Goal: Task Accomplishment & Management: Use online tool/utility

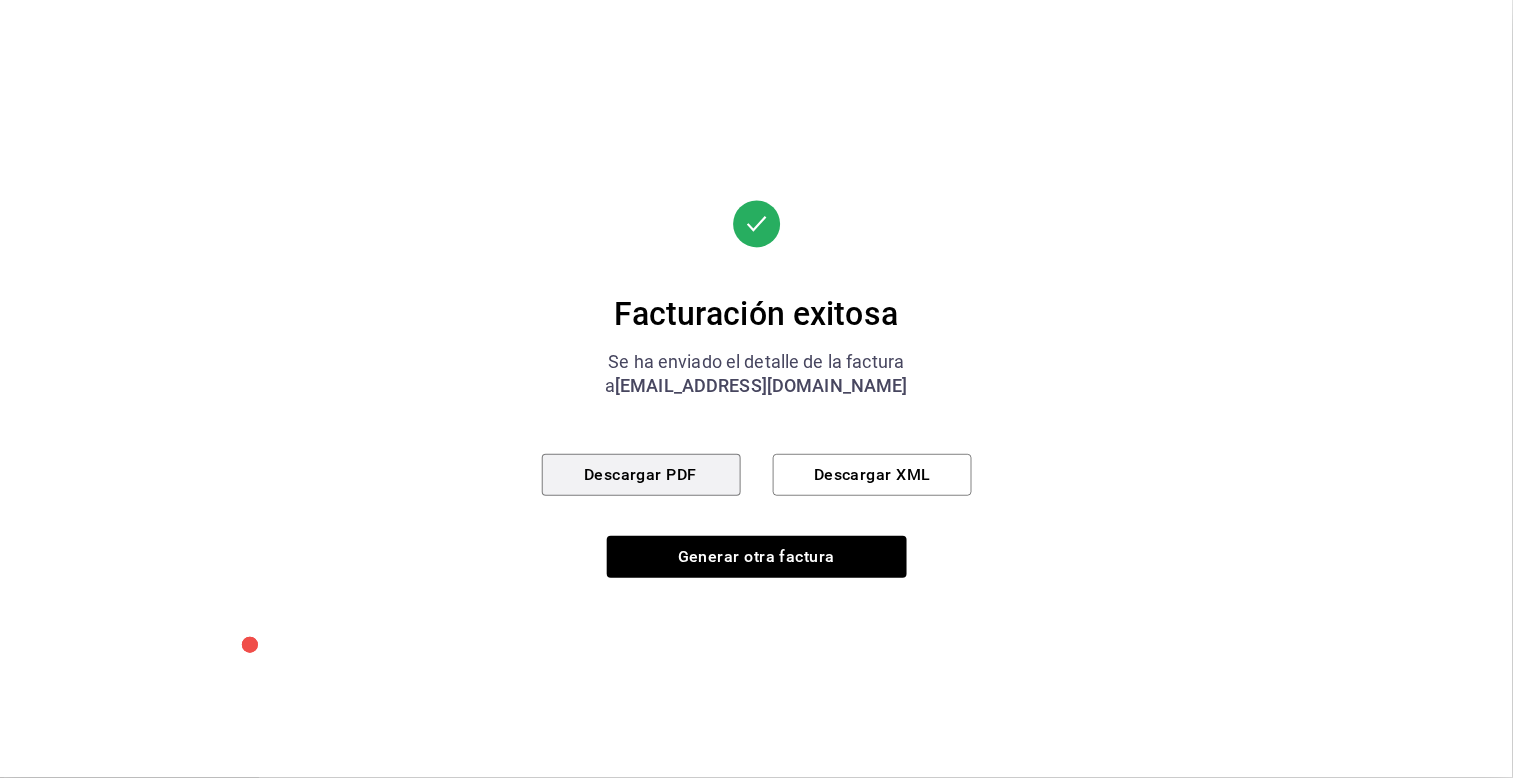
scroll to position [634, 0]
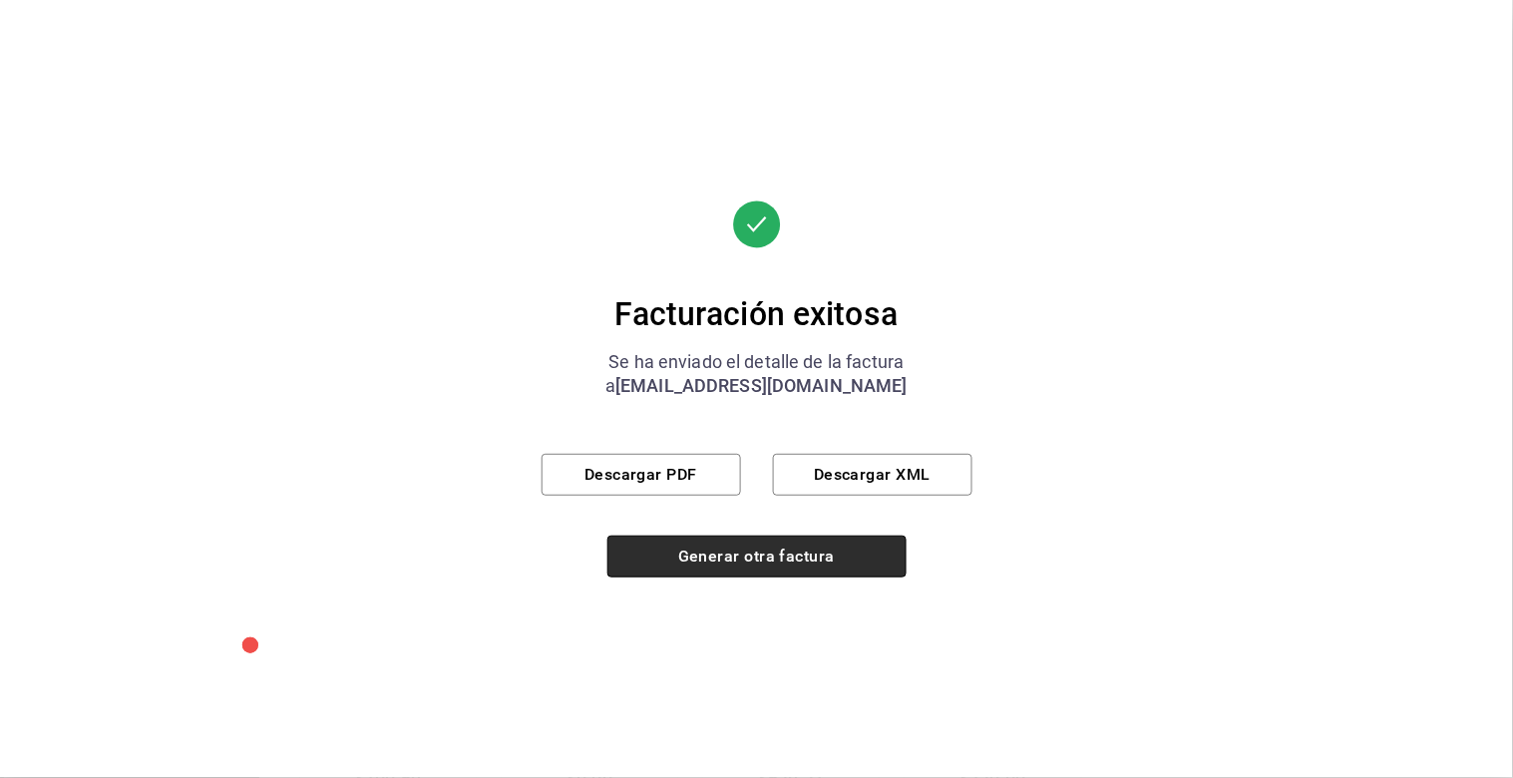
drag, startPoint x: 732, startPoint y: 549, endPoint x: 706, endPoint y: 571, distance: 34.0
click at [730, 552] on button "Generar otra factura" at bounding box center [757, 557] width 299 height 42
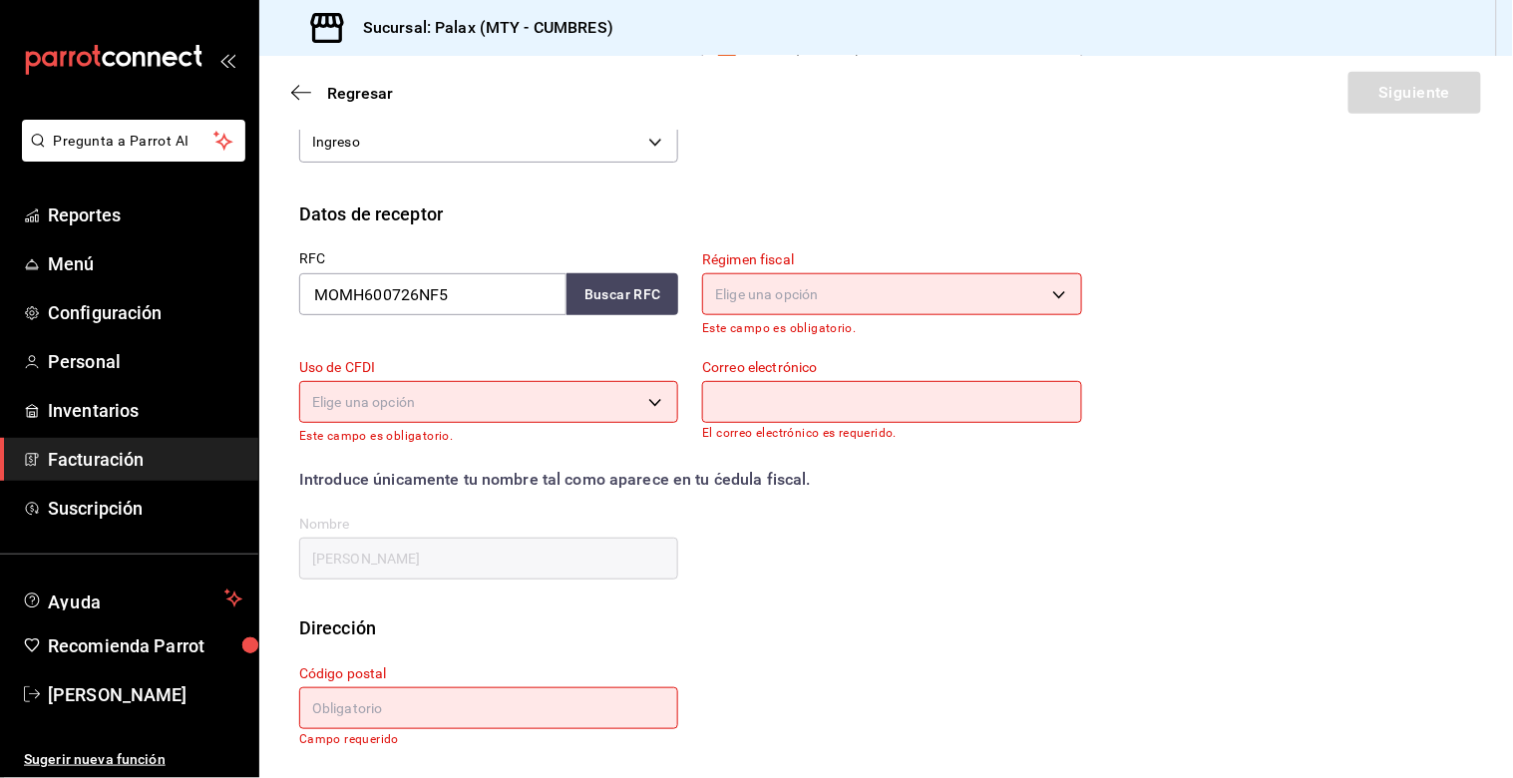
scroll to position [176, 0]
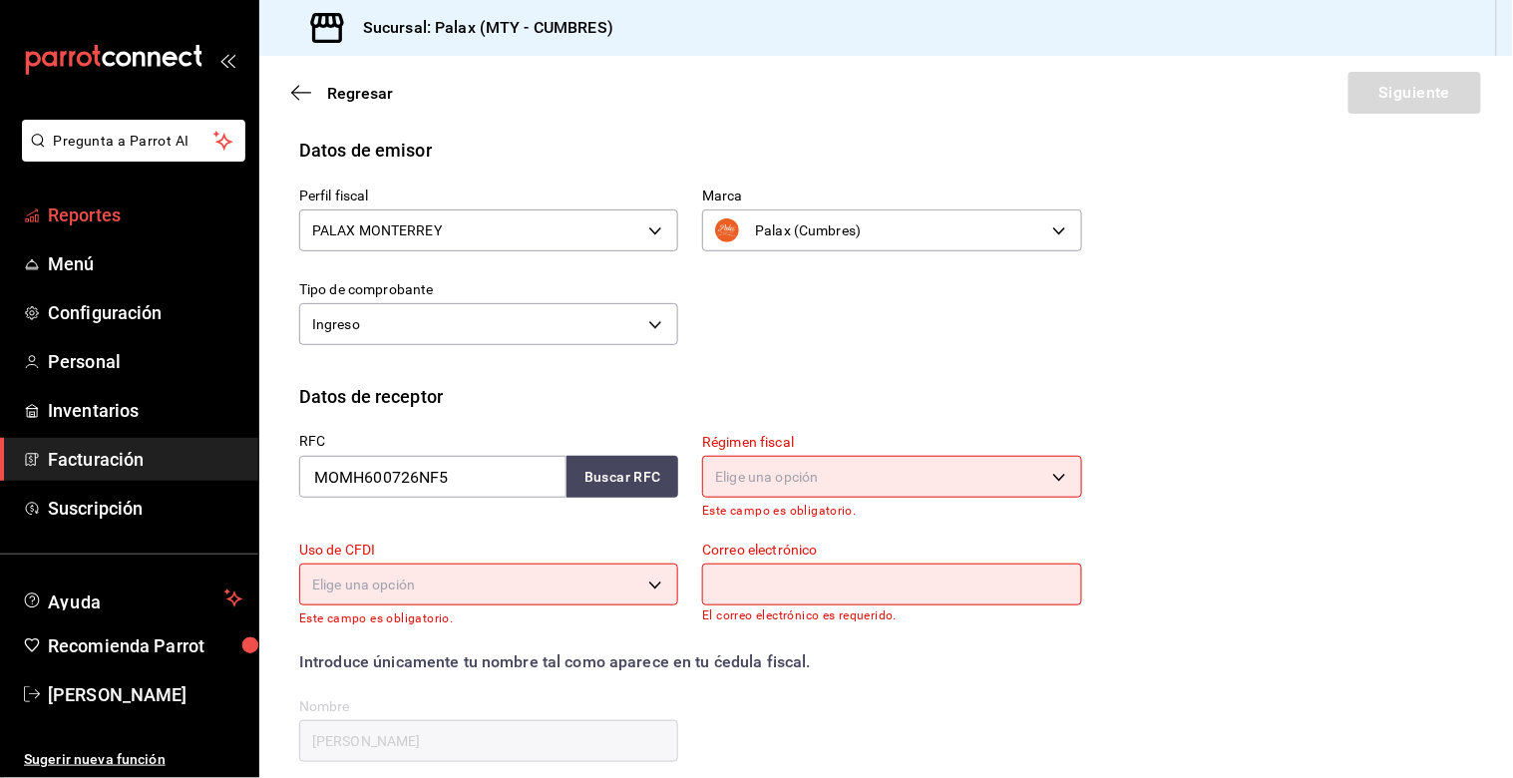
click at [85, 229] on link "Reportes" at bounding box center [129, 215] width 258 height 43
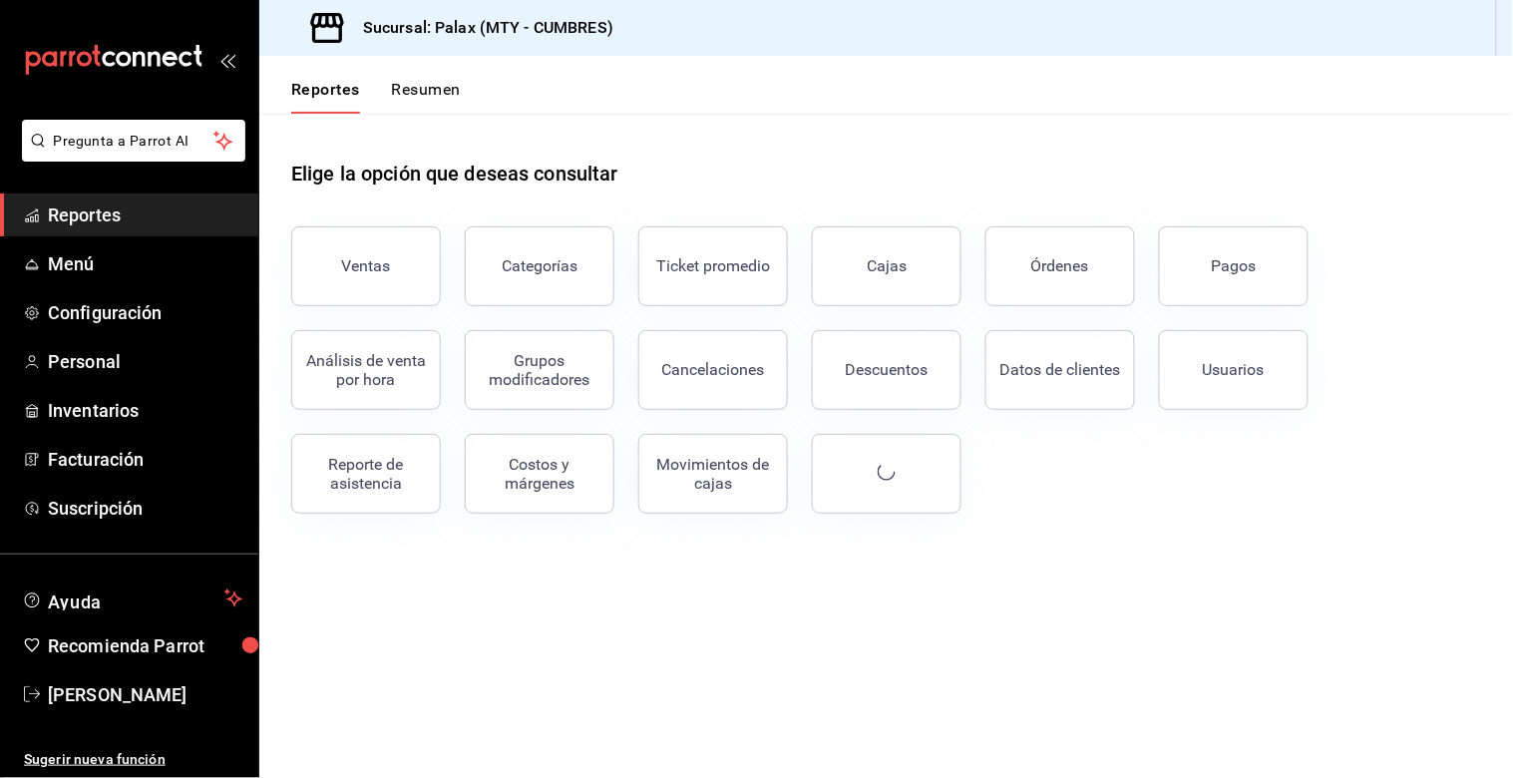
drag, startPoint x: 345, startPoint y: 274, endPoint x: 340, endPoint y: 294, distance: 20.6
click at [346, 280] on button "Ventas" at bounding box center [366, 266] width 150 height 80
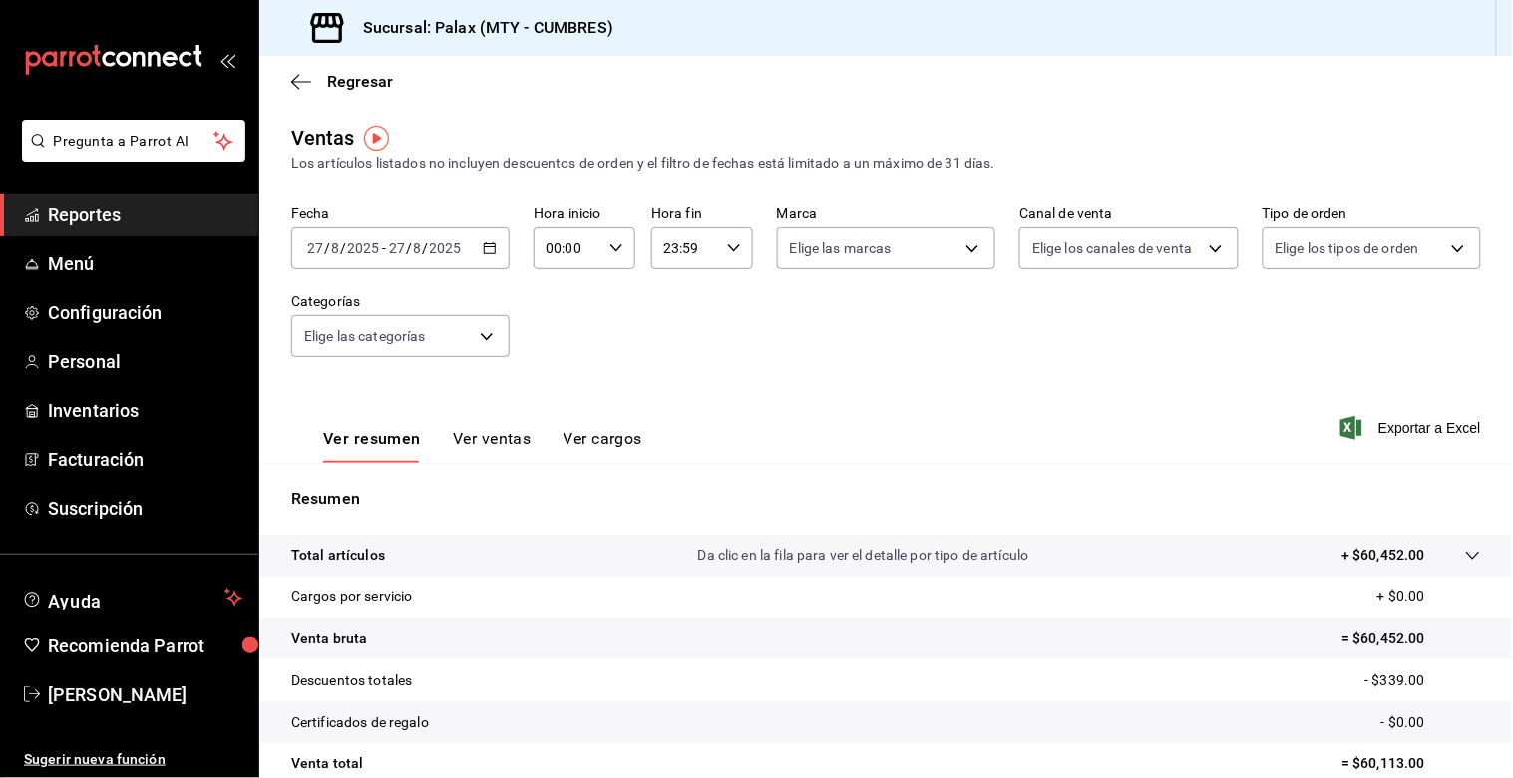
click at [615, 242] on icon "button" at bounding box center [617, 248] width 14 height 14
drag, startPoint x: 565, startPoint y: 355, endPoint x: 584, endPoint y: 355, distance: 19.0
click at [569, 359] on button "15" at bounding box center [556, 354] width 42 height 40
type input "15:00"
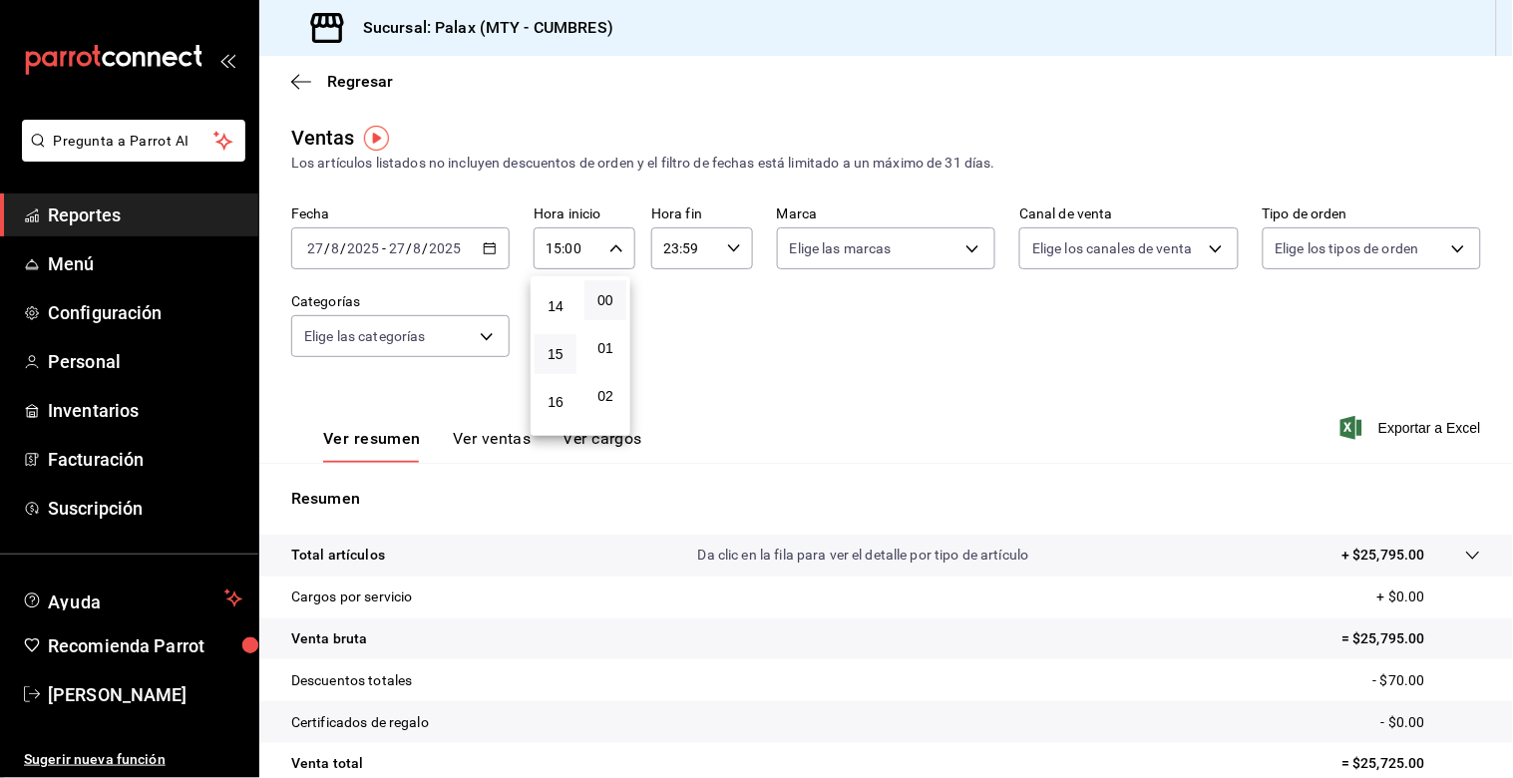
click at [699, 319] on div at bounding box center [756, 389] width 1513 height 778
click at [727, 254] on icon "button" at bounding box center [734, 248] width 14 height 14
click at [483, 352] on div at bounding box center [756, 389] width 1513 height 778
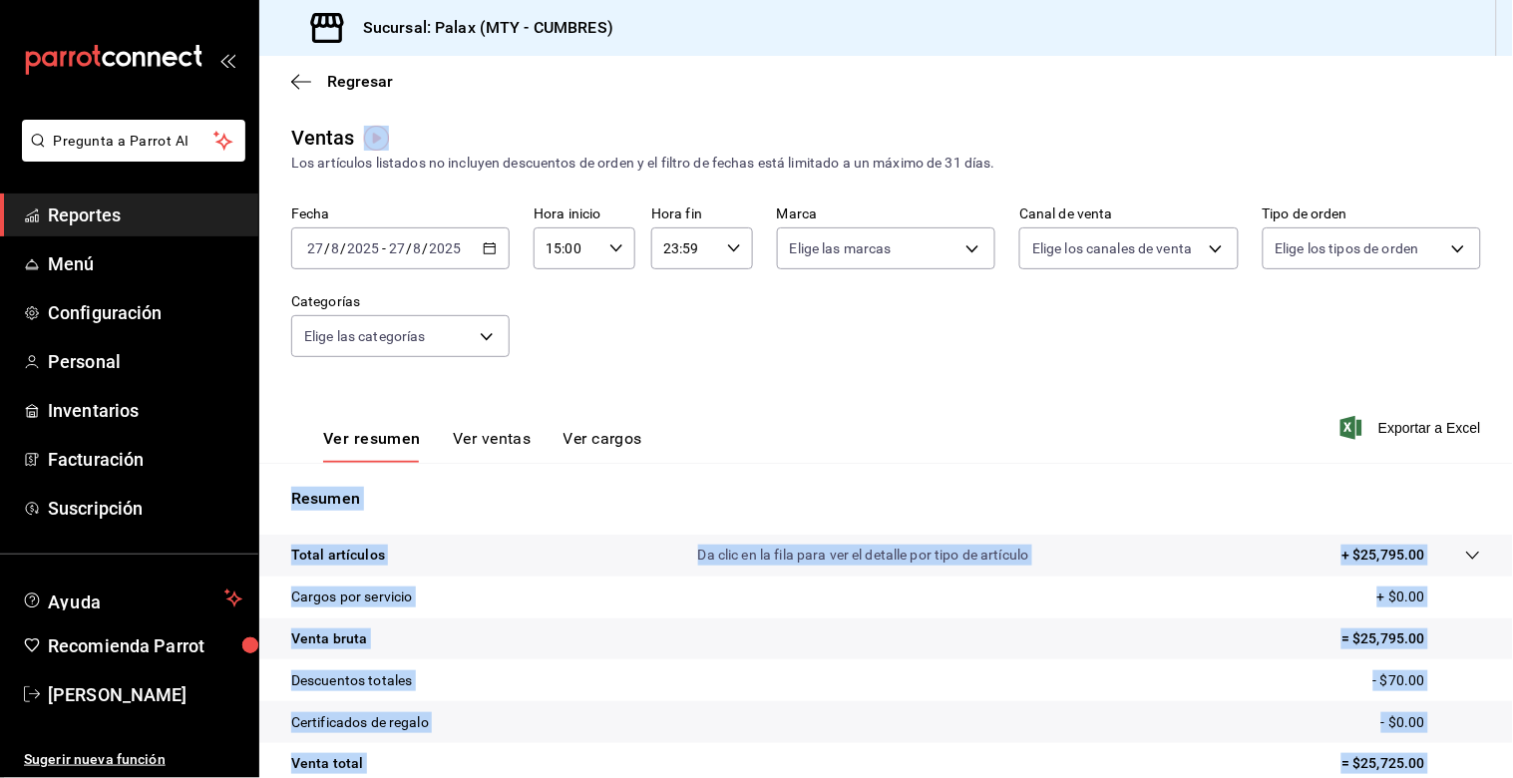
click at [423, 404] on div "Ver resumen Ver ventas Ver cargos Exportar a Excel" at bounding box center [886, 422] width 1254 height 82
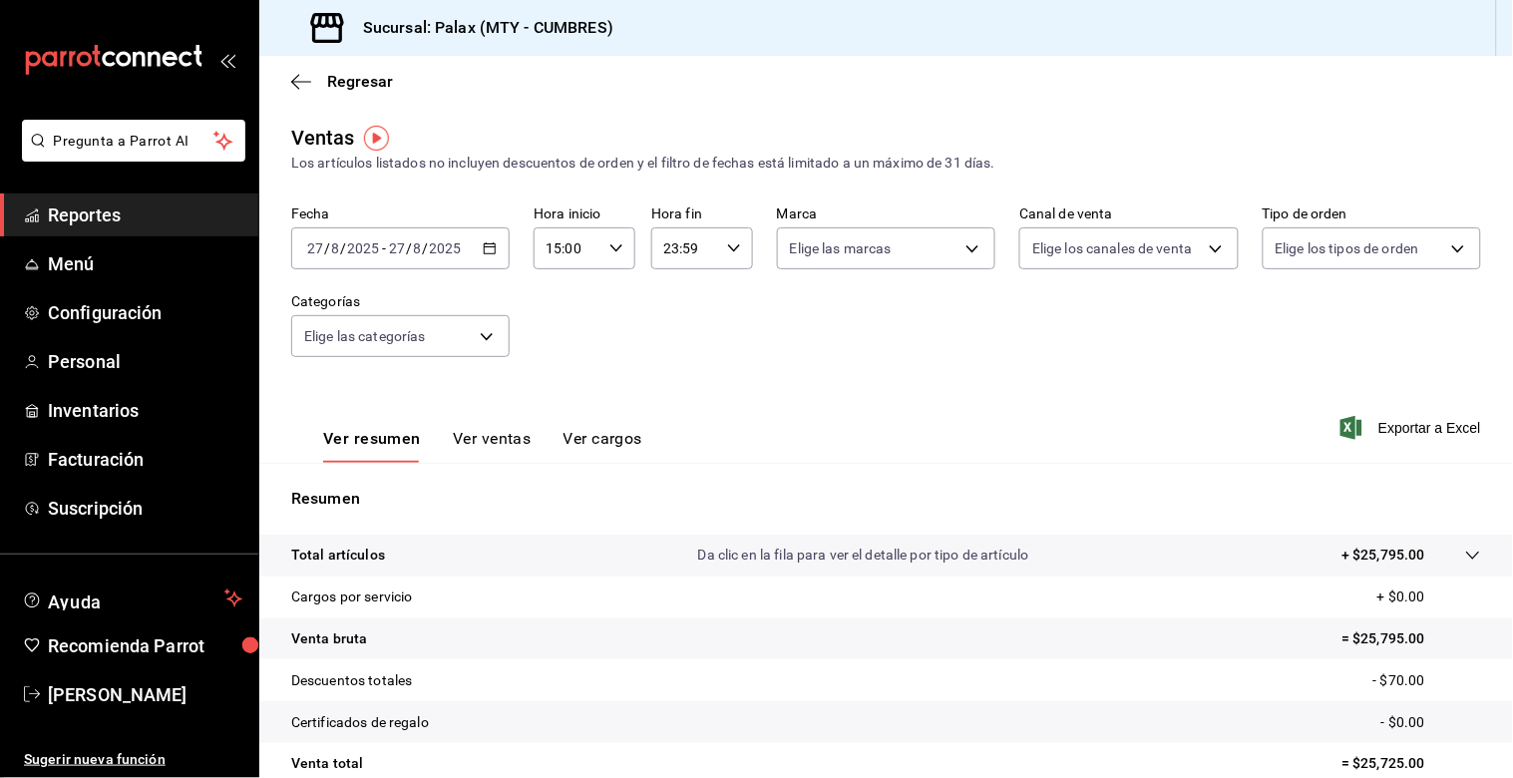
click at [415, 359] on div "Fecha [DATE] [DATE] - [DATE] [DATE] Hora inicio 15:00 Hora inicio Hora fin 23:5…" at bounding box center [886, 294] width 1190 height 176
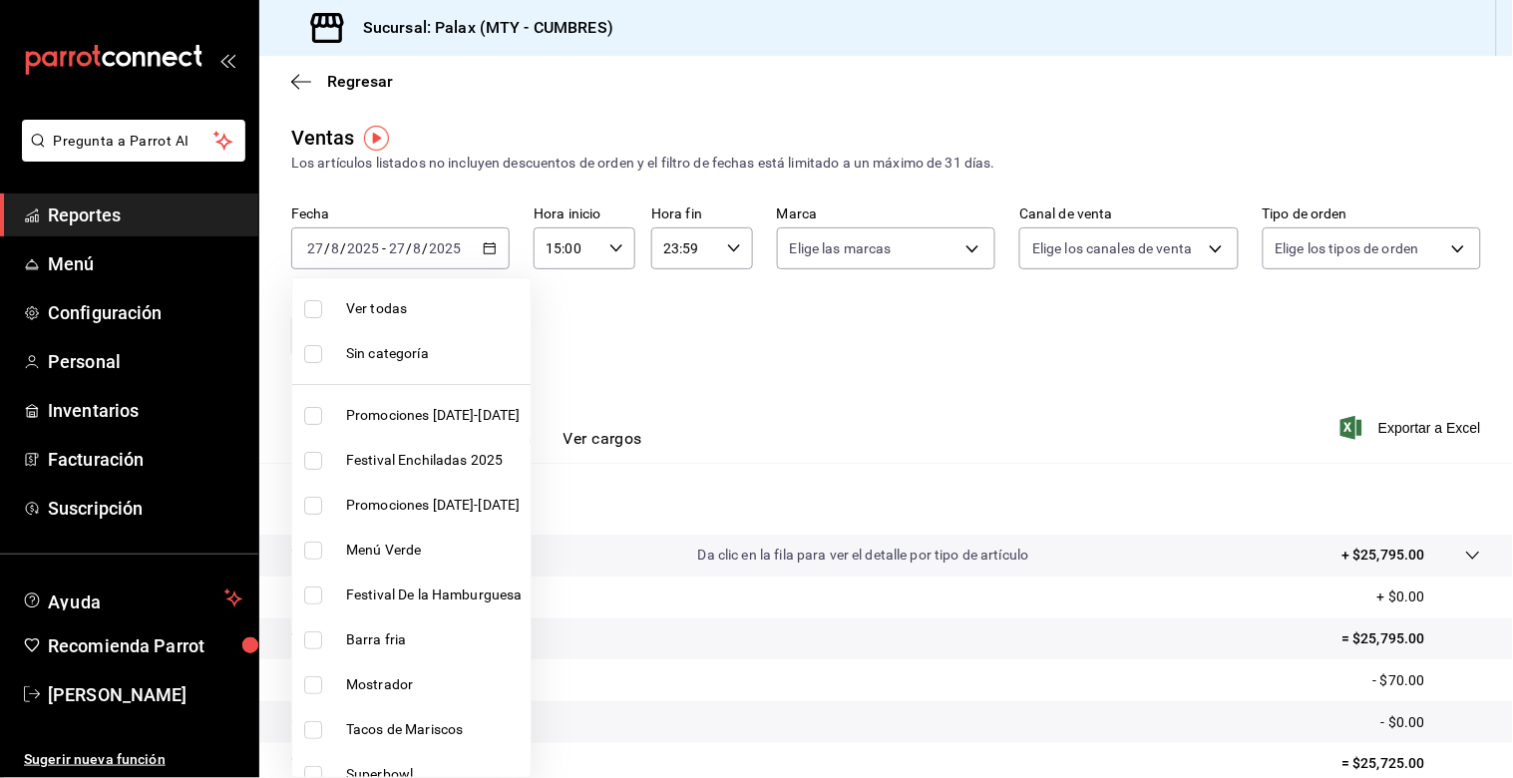
drag, startPoint x: 413, startPoint y: 355, endPoint x: 387, endPoint y: 354, distance: 26.0
click at [409, 355] on body "Pregunta a Parrot AI Reportes Menú Configuración Personal Inventarios Facturaci…" at bounding box center [756, 389] width 1513 height 778
click at [314, 694] on li "Mostrador" at bounding box center [411, 684] width 238 height 45
type input "f2dae4ce-bbab-4ca5-92d1-59dc07dbf672"
checkbox input "true"
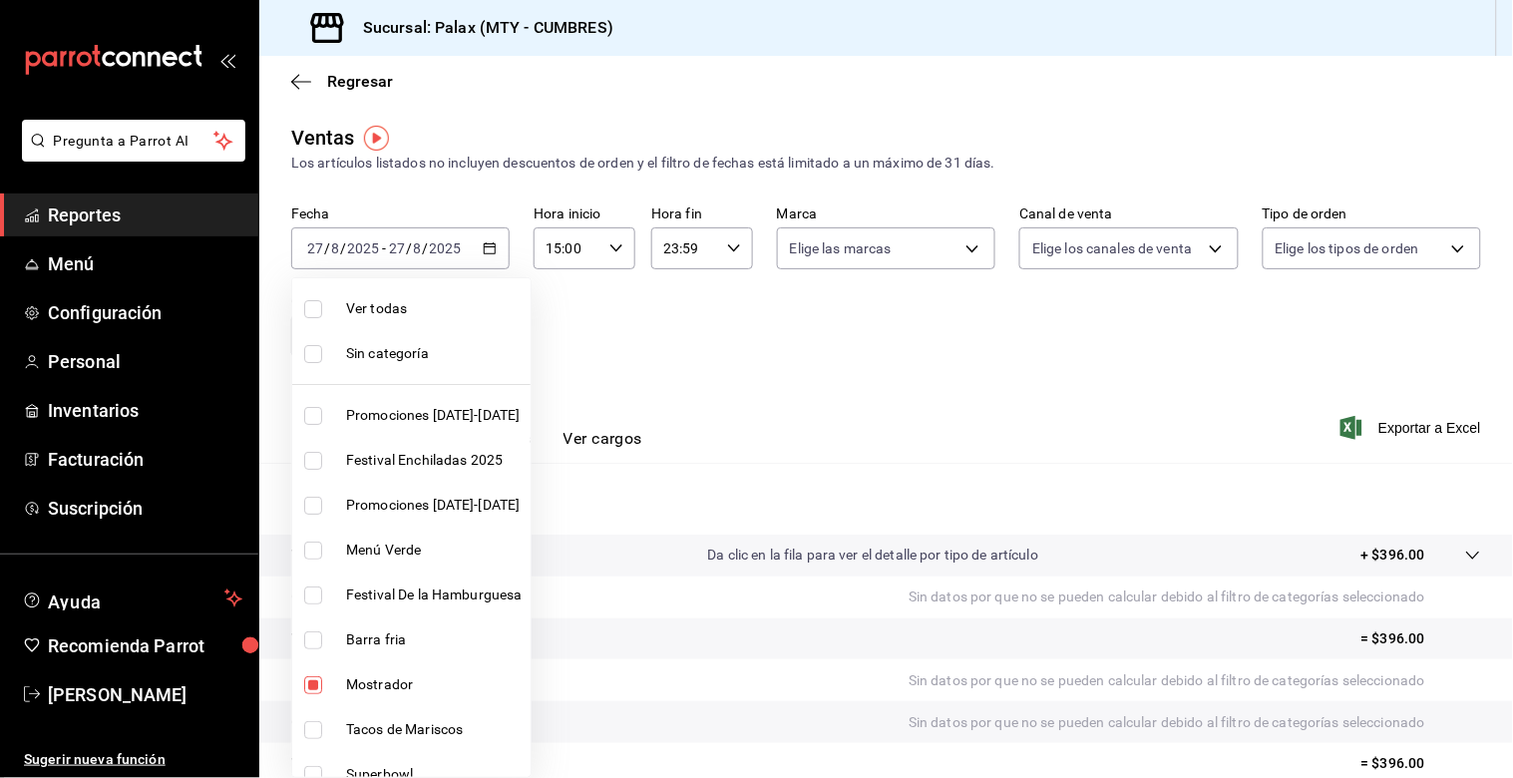
click at [848, 487] on div at bounding box center [756, 389] width 1513 height 778
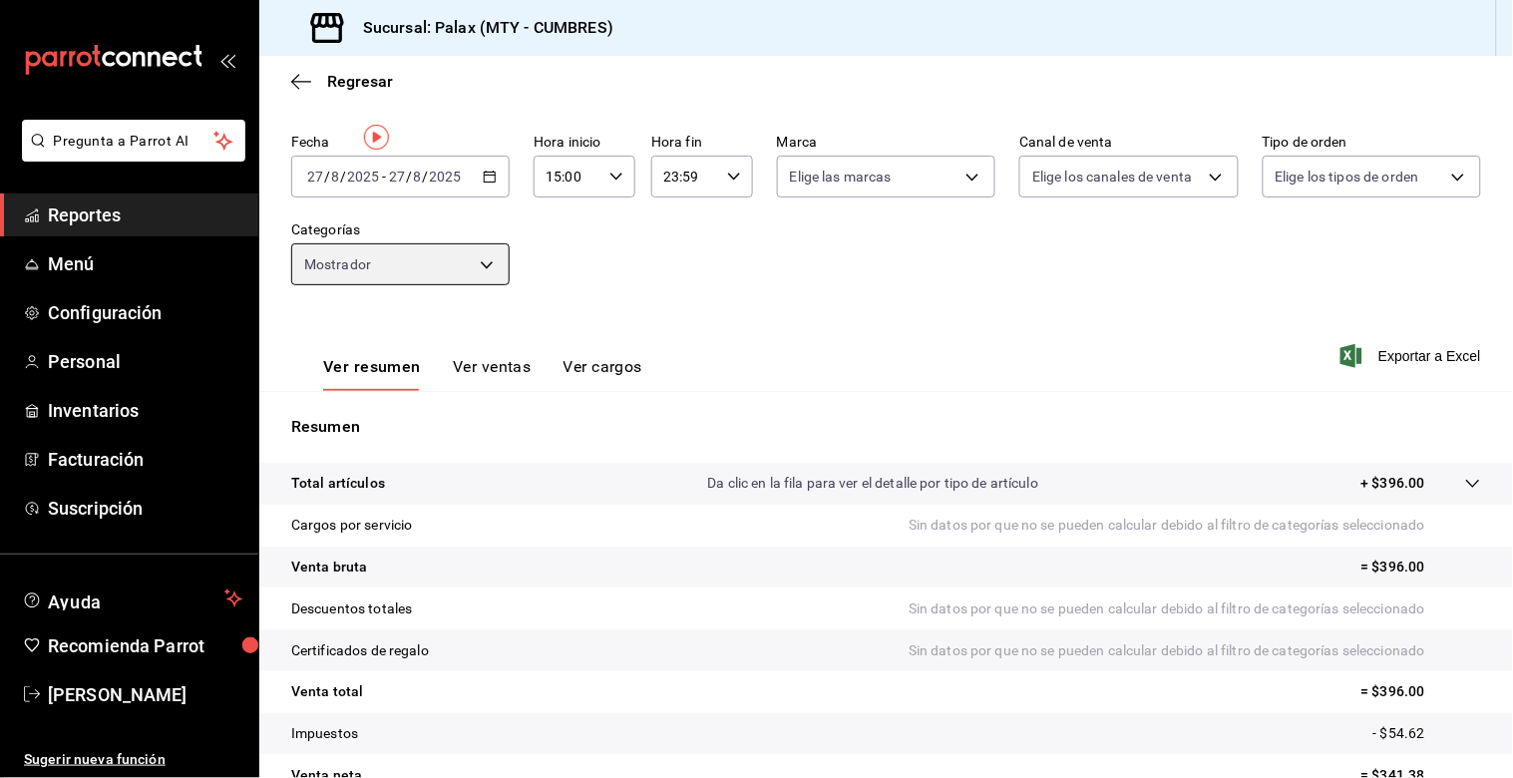
scroll to position [111, 0]
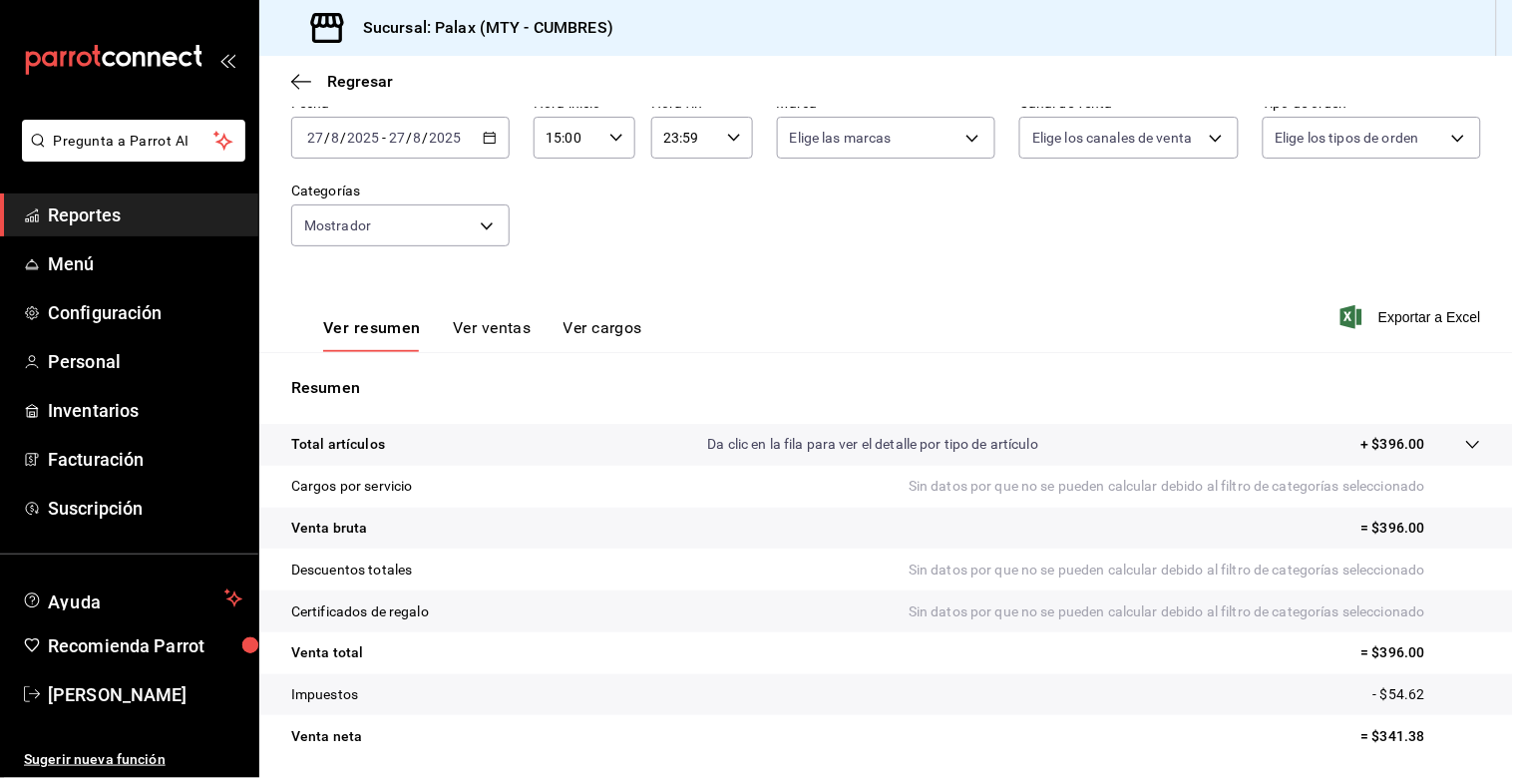
click at [444, 322] on div "Ver resumen Ver ventas Ver cargos" at bounding box center [482, 335] width 319 height 34
drag, startPoint x: 516, startPoint y: 339, endPoint x: 501, endPoint y: 341, distance: 15.1
click at [514, 339] on button "Ver ventas" at bounding box center [492, 335] width 79 height 34
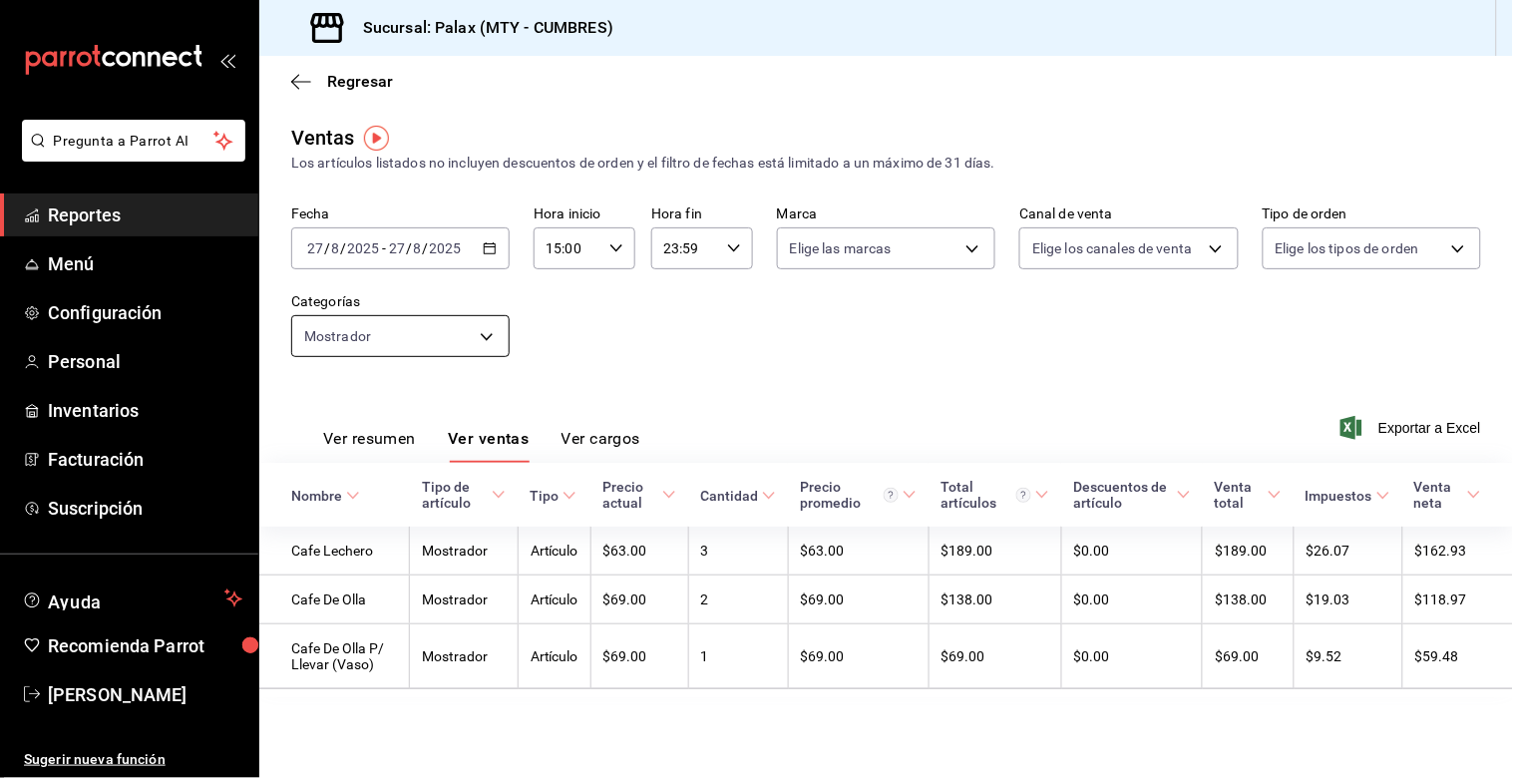
click at [451, 352] on body "Pregunta a Parrot AI Reportes Menú Configuración Personal Inventarios Facturaci…" at bounding box center [756, 389] width 1513 height 778
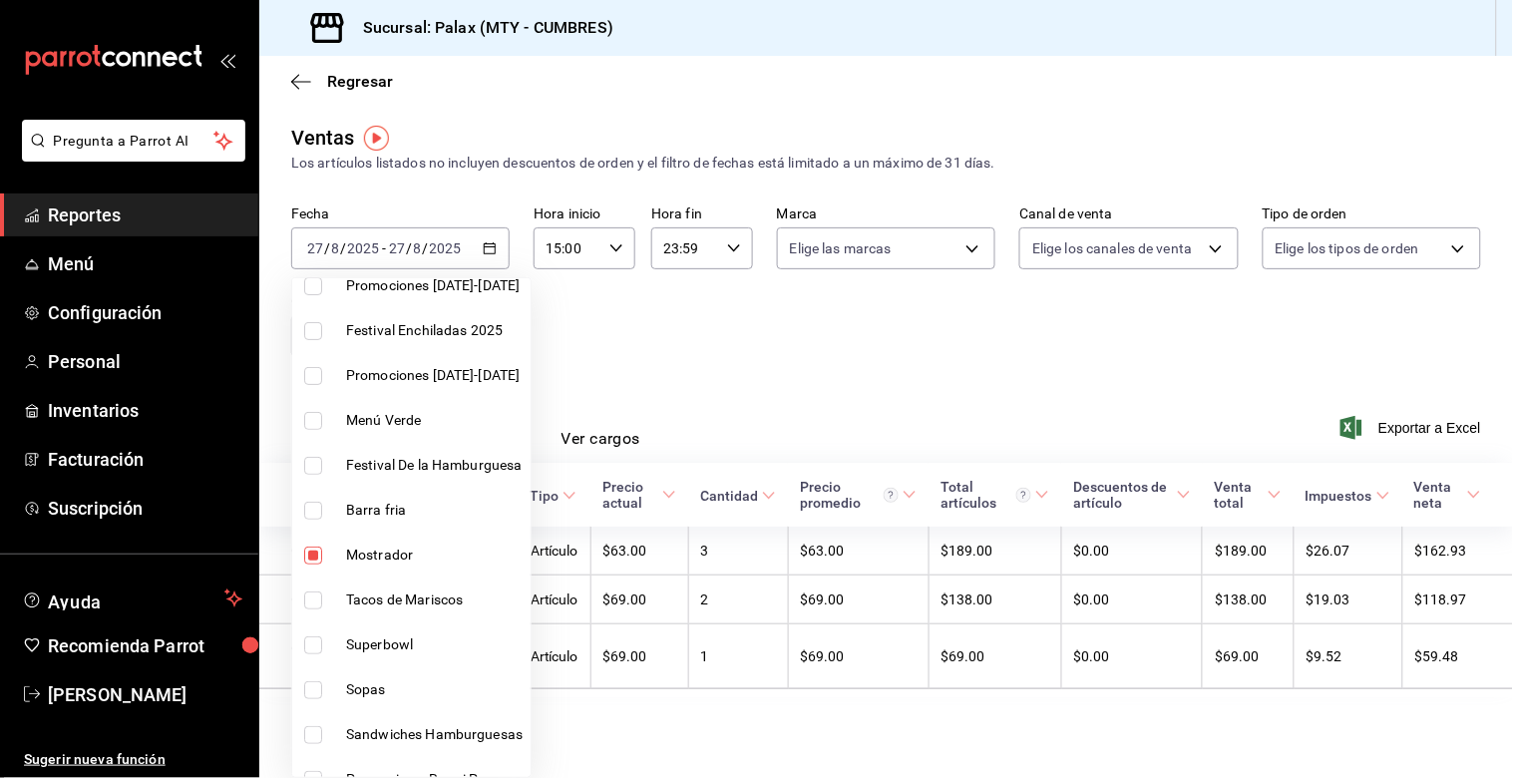
scroll to position [332, 0]
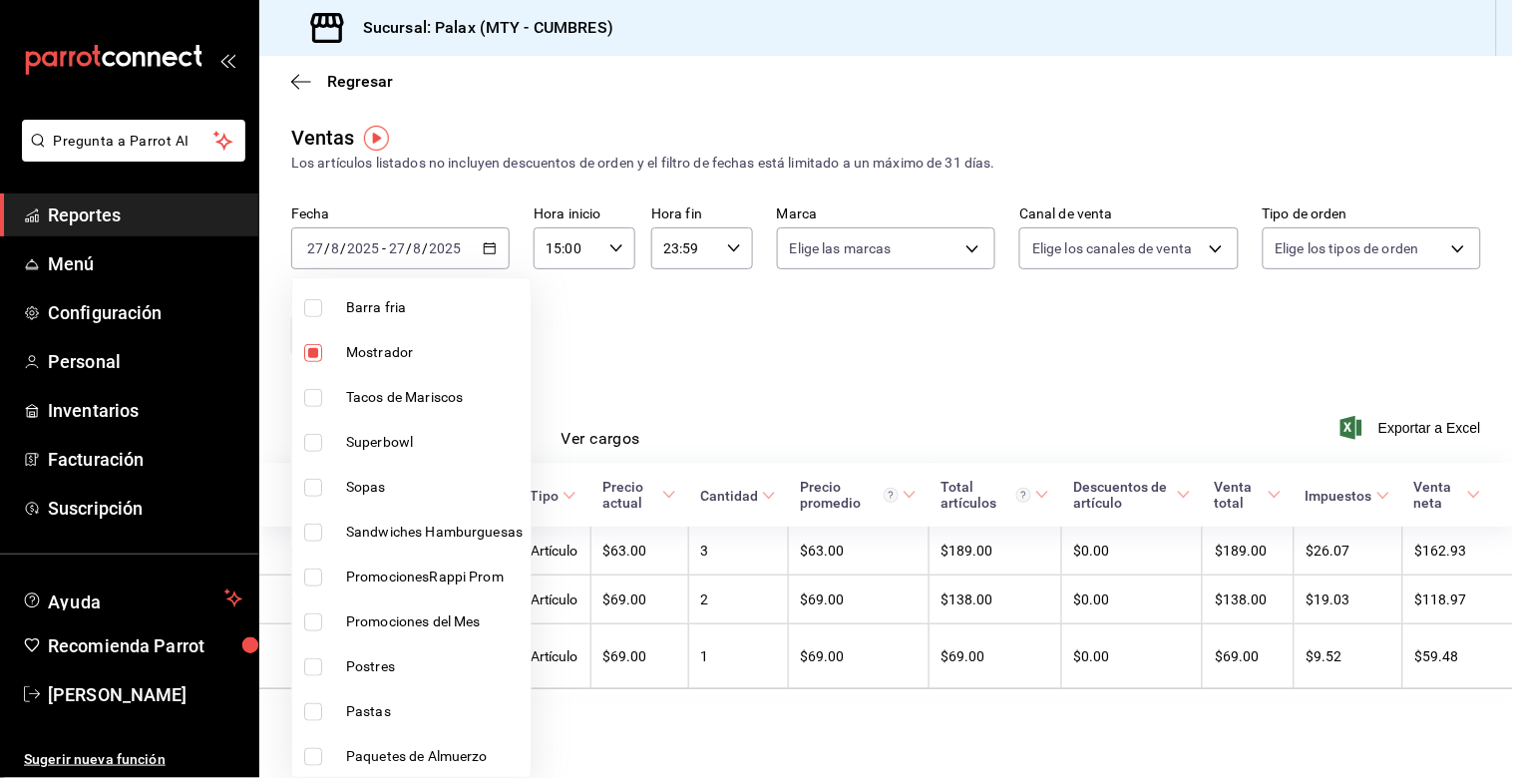
click at [323, 361] on li "Mostrador" at bounding box center [411, 352] width 238 height 45
checkbox input "false"
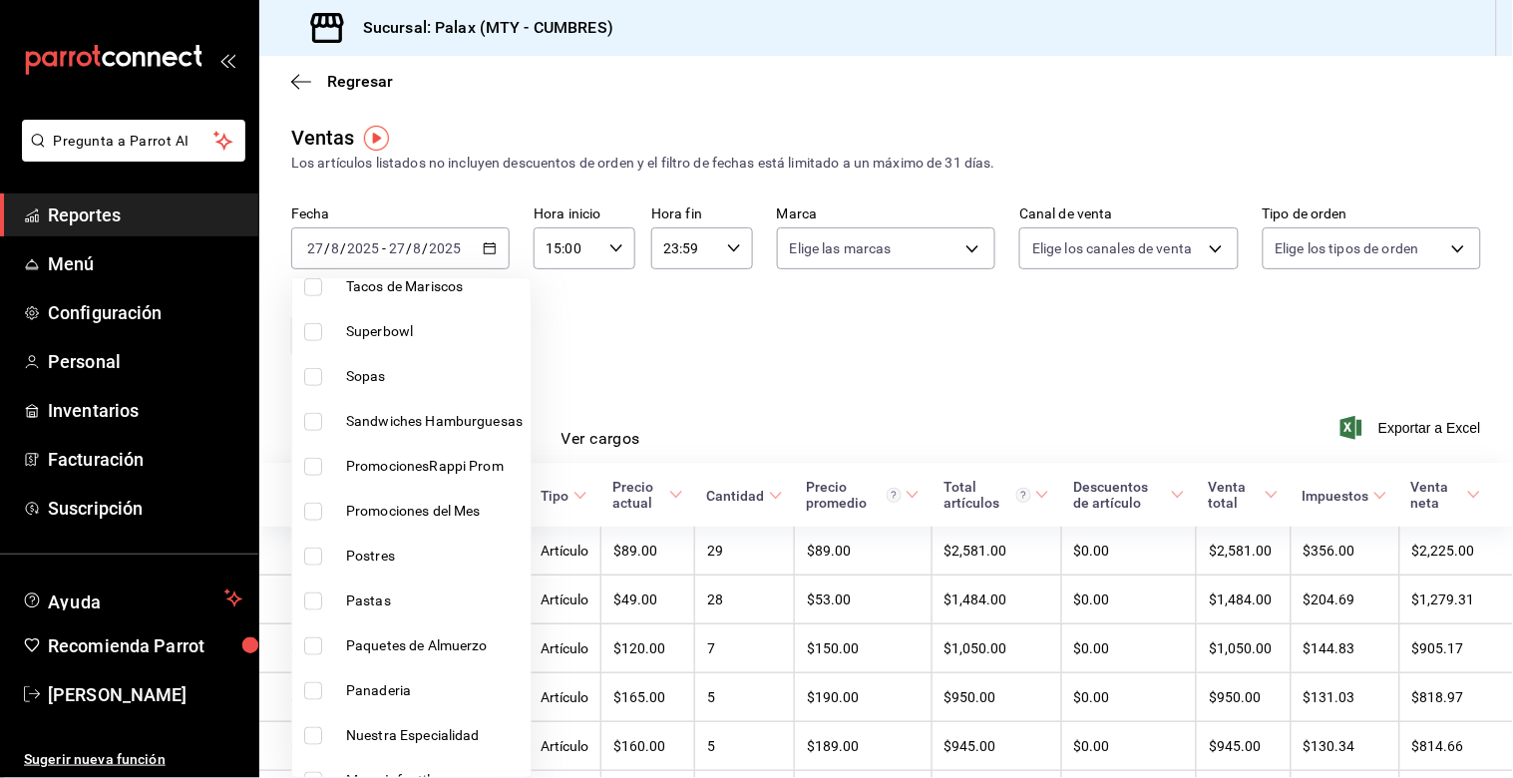
click at [321, 557] on input "checkbox" at bounding box center [313, 557] width 18 height 18
checkbox input "true"
type input "6970ed2c-64d9-4fee-a1ac-8fe23c7e63ab"
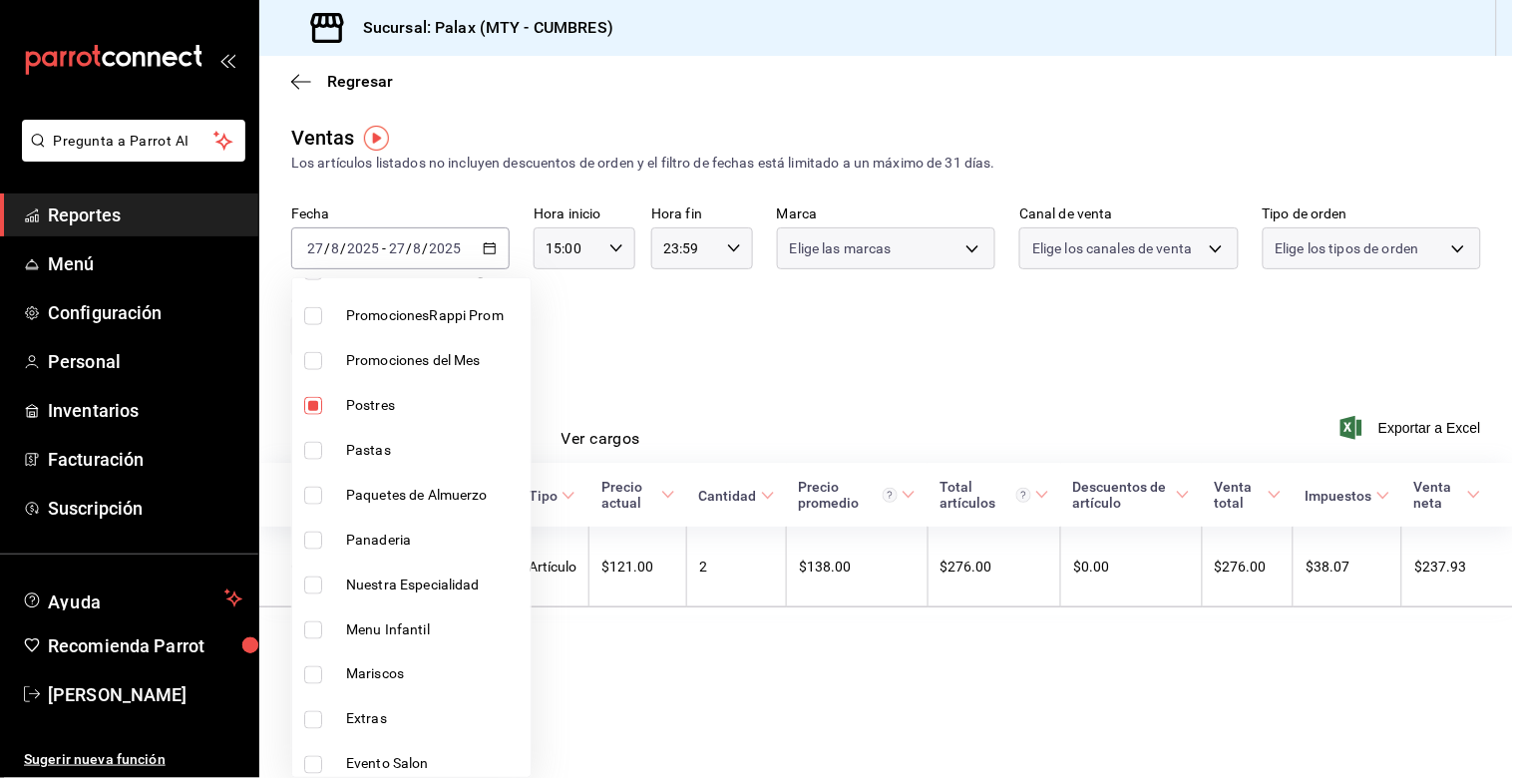
scroll to position [775, 0]
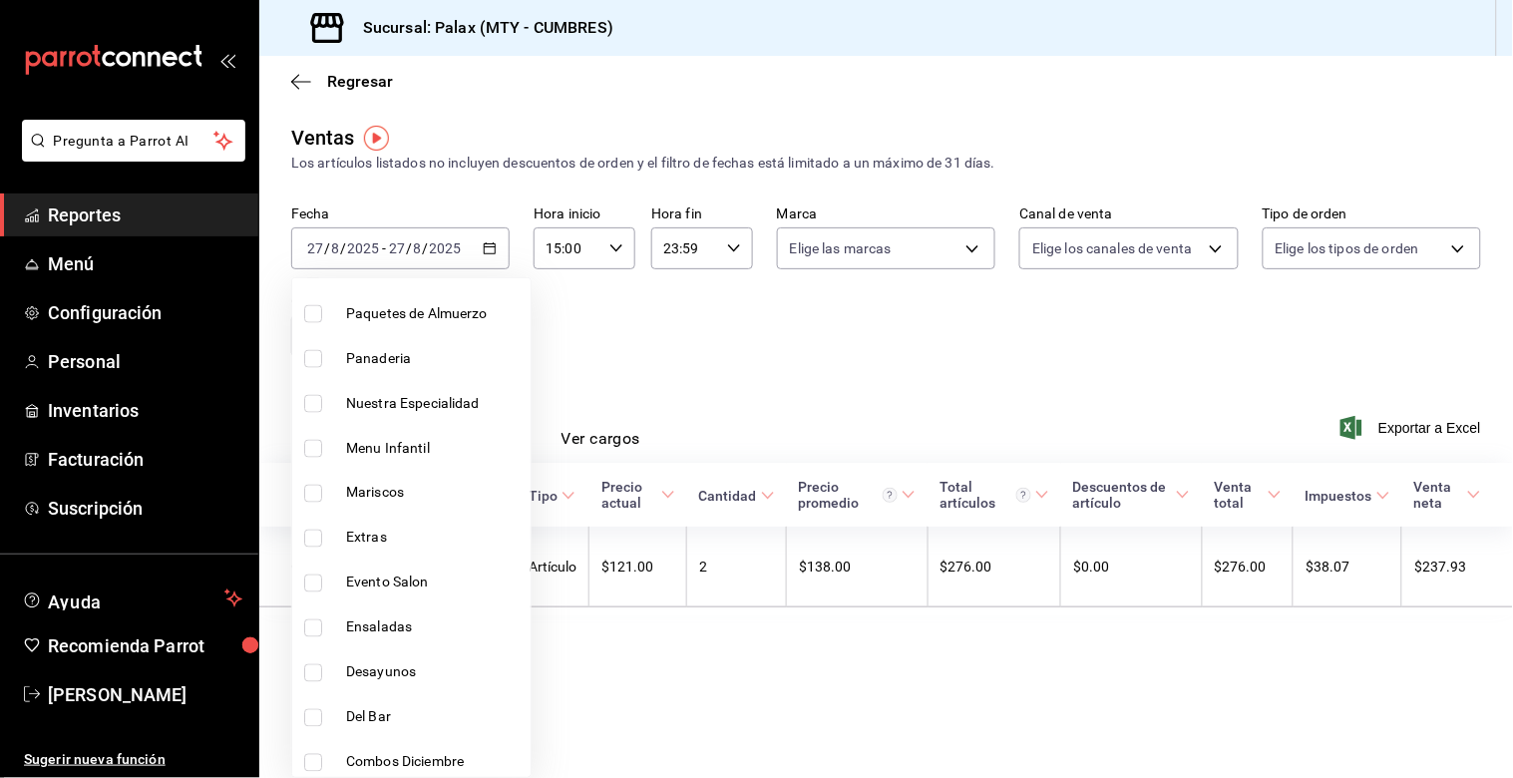
click at [313, 355] on input "checkbox" at bounding box center [313, 359] width 18 height 18
checkbox input "true"
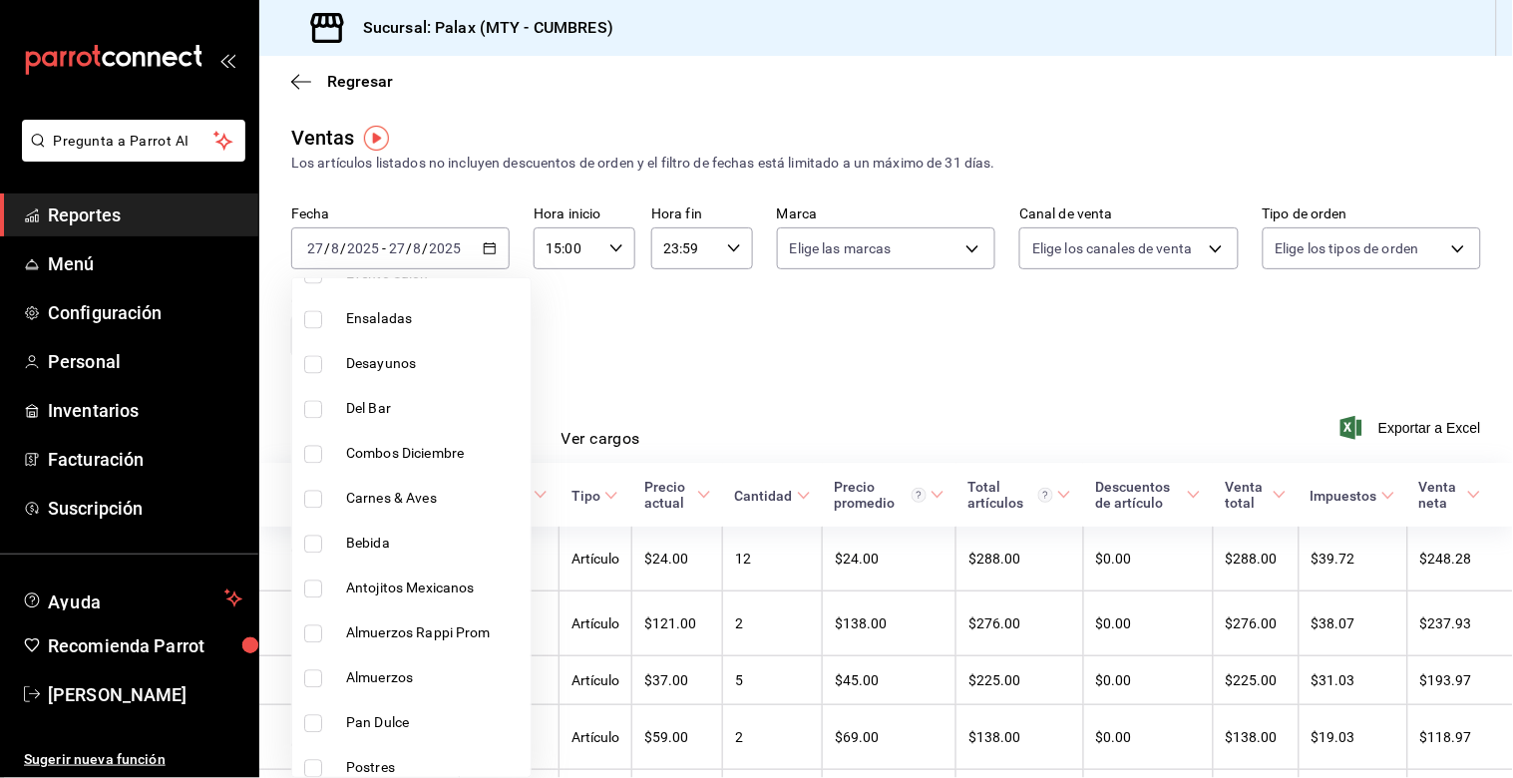
scroll to position [1108, 0]
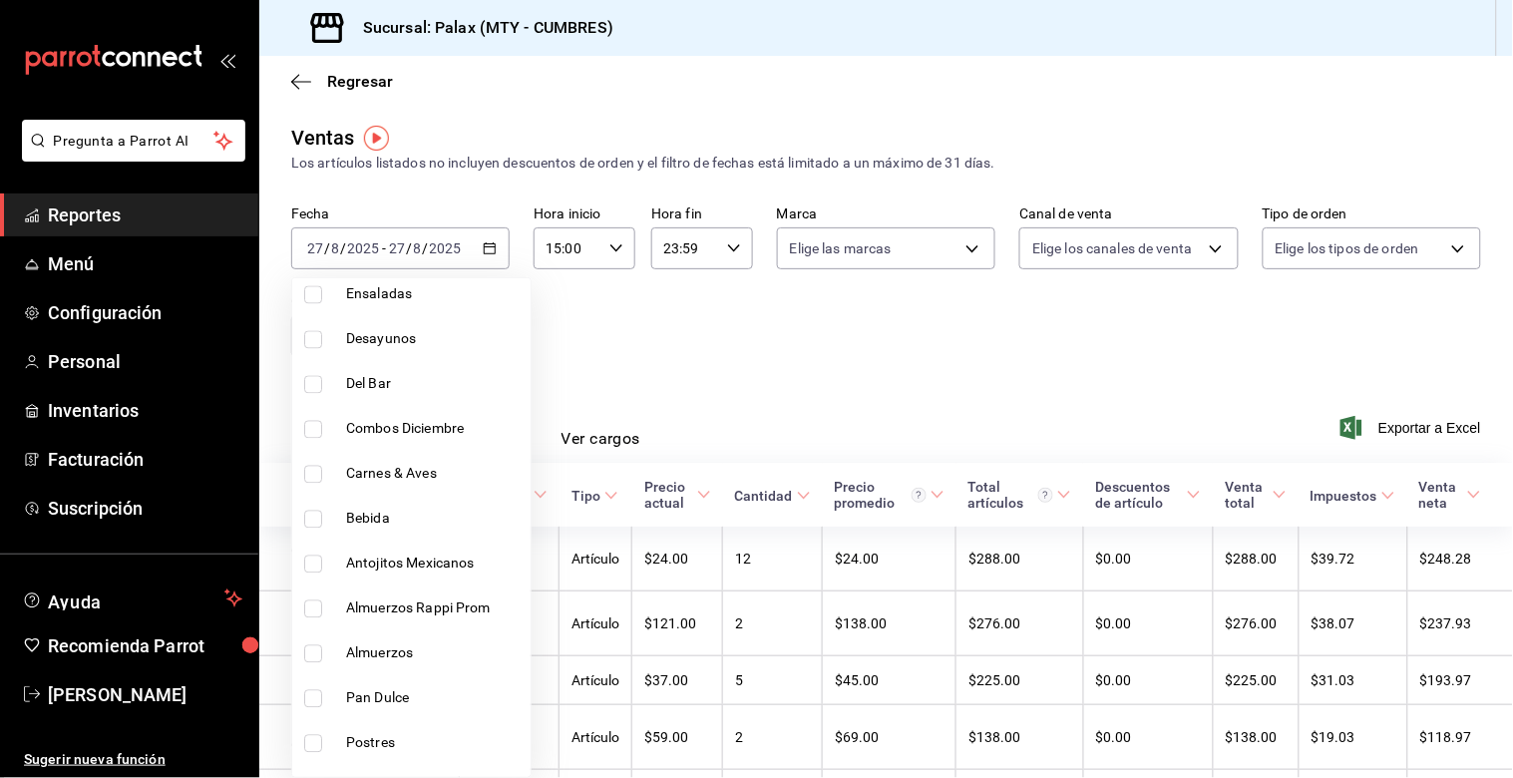
click at [314, 681] on li "Pan Dulce" at bounding box center [411, 698] width 238 height 45
type input "6970ed2c-64d9-4fee-a1ac-8fe23c7e63ab,c1857e69-1263-4738-8070-fa69687f0395,28c1a…"
checkbox input "true"
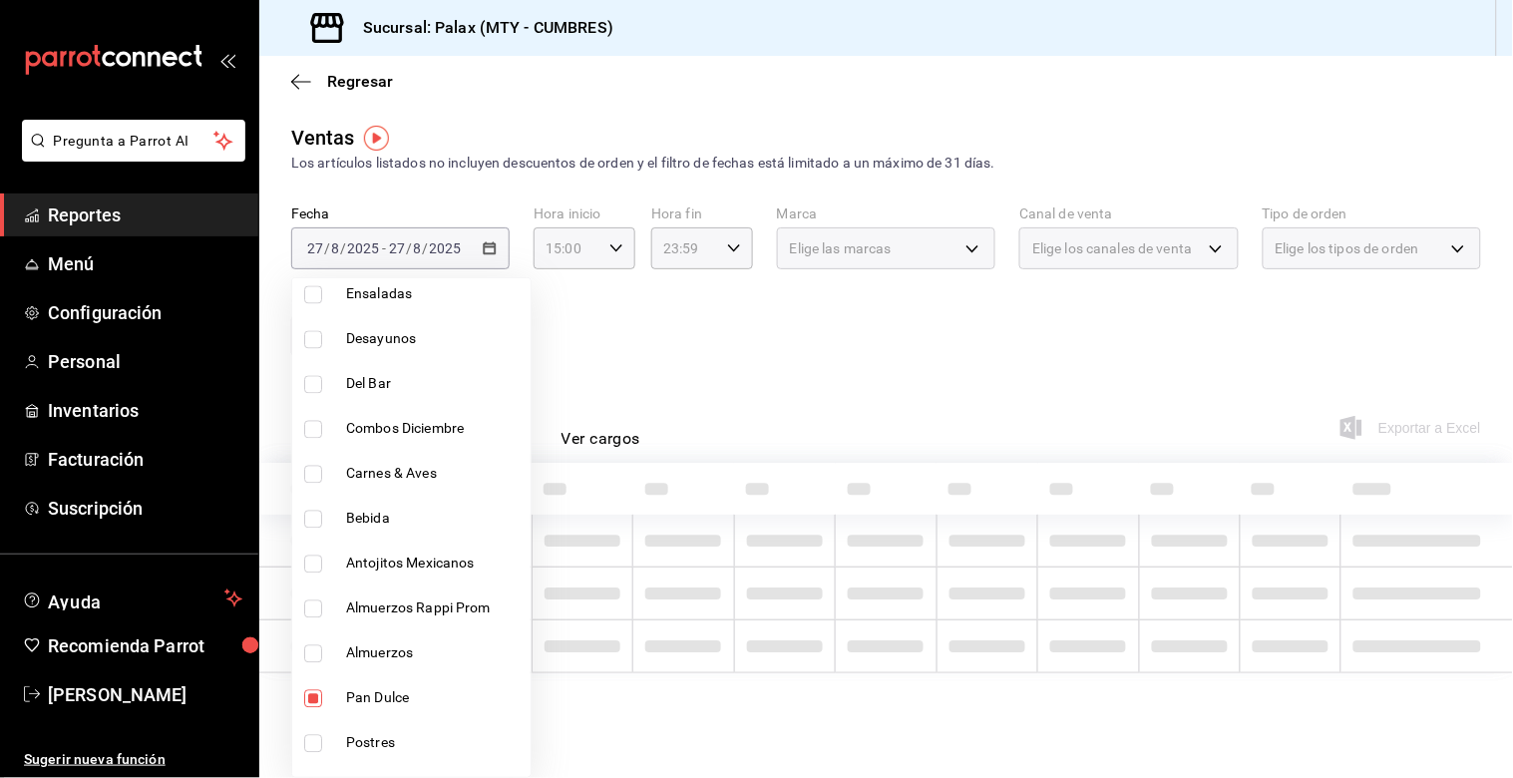
click at [311, 728] on li "Postres" at bounding box center [411, 743] width 238 height 45
type input "6970ed2c-64d9-4fee-a1ac-8fe23c7e63ab,c1857e69-1263-4738-8070-fa69687f0395,28c1a…"
checkbox input "true"
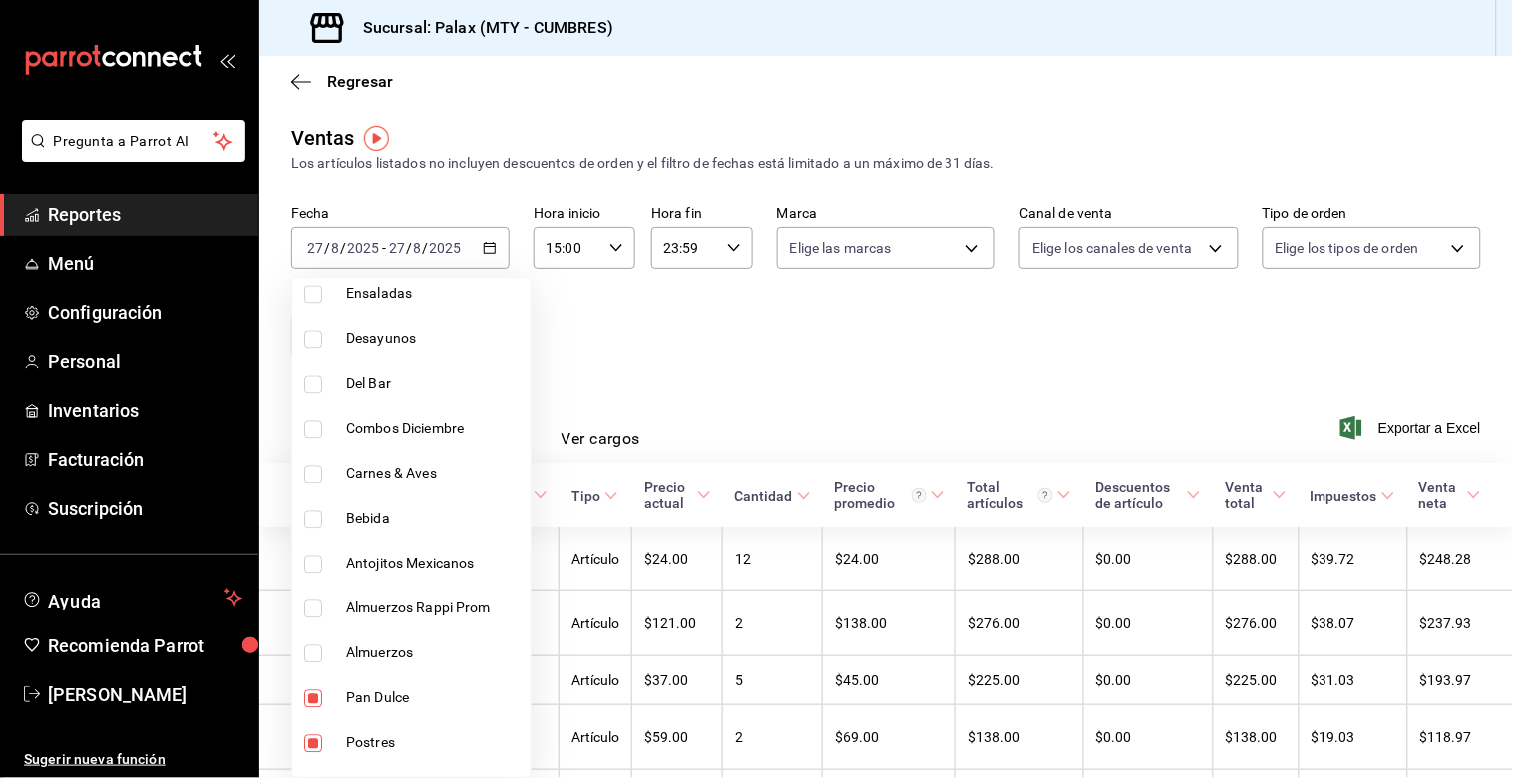
drag, startPoint x: 1258, startPoint y: 402, endPoint x: 1158, endPoint y: 414, distance: 100.5
click at [1222, 407] on div at bounding box center [756, 389] width 1513 height 778
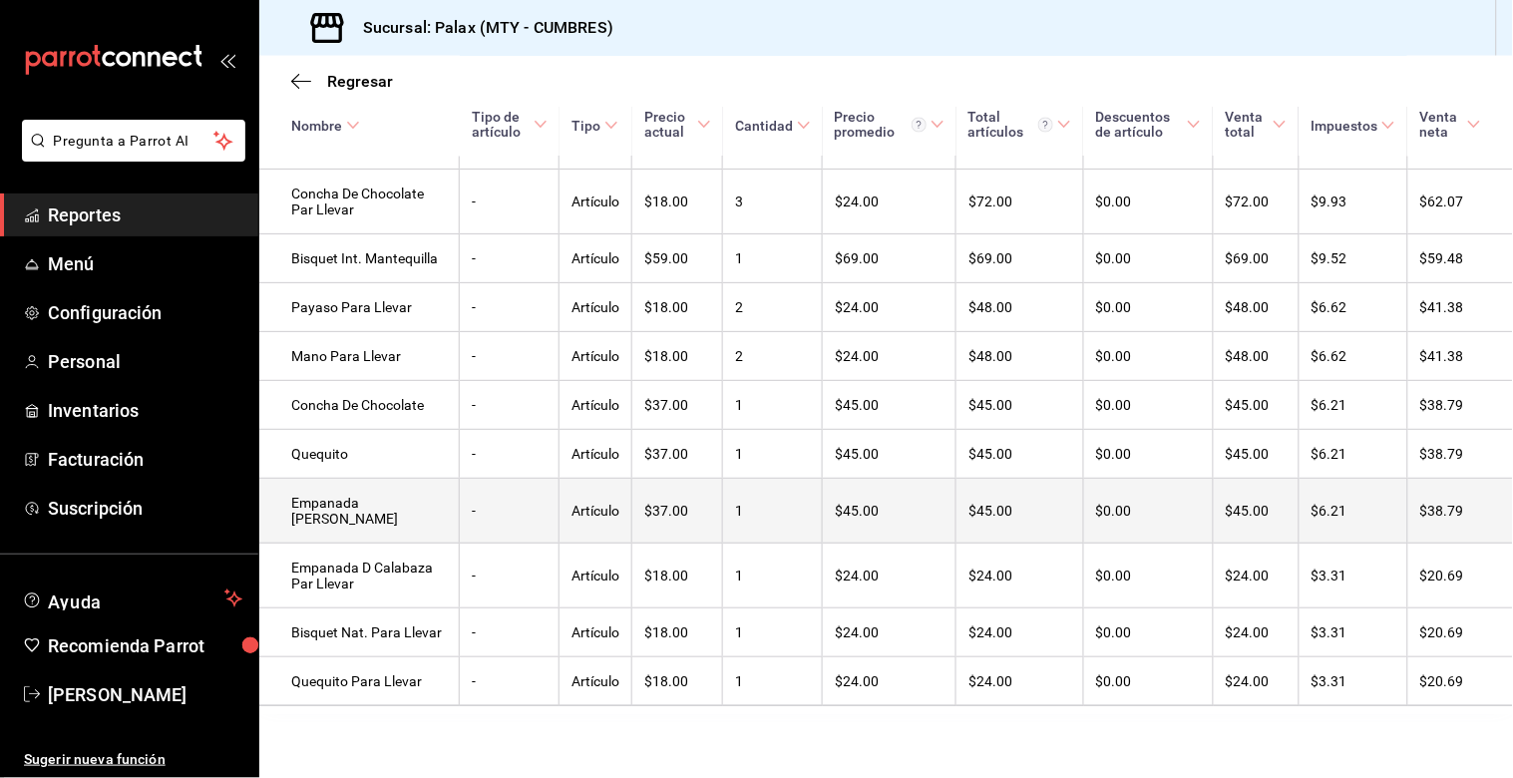
scroll to position [969, 0]
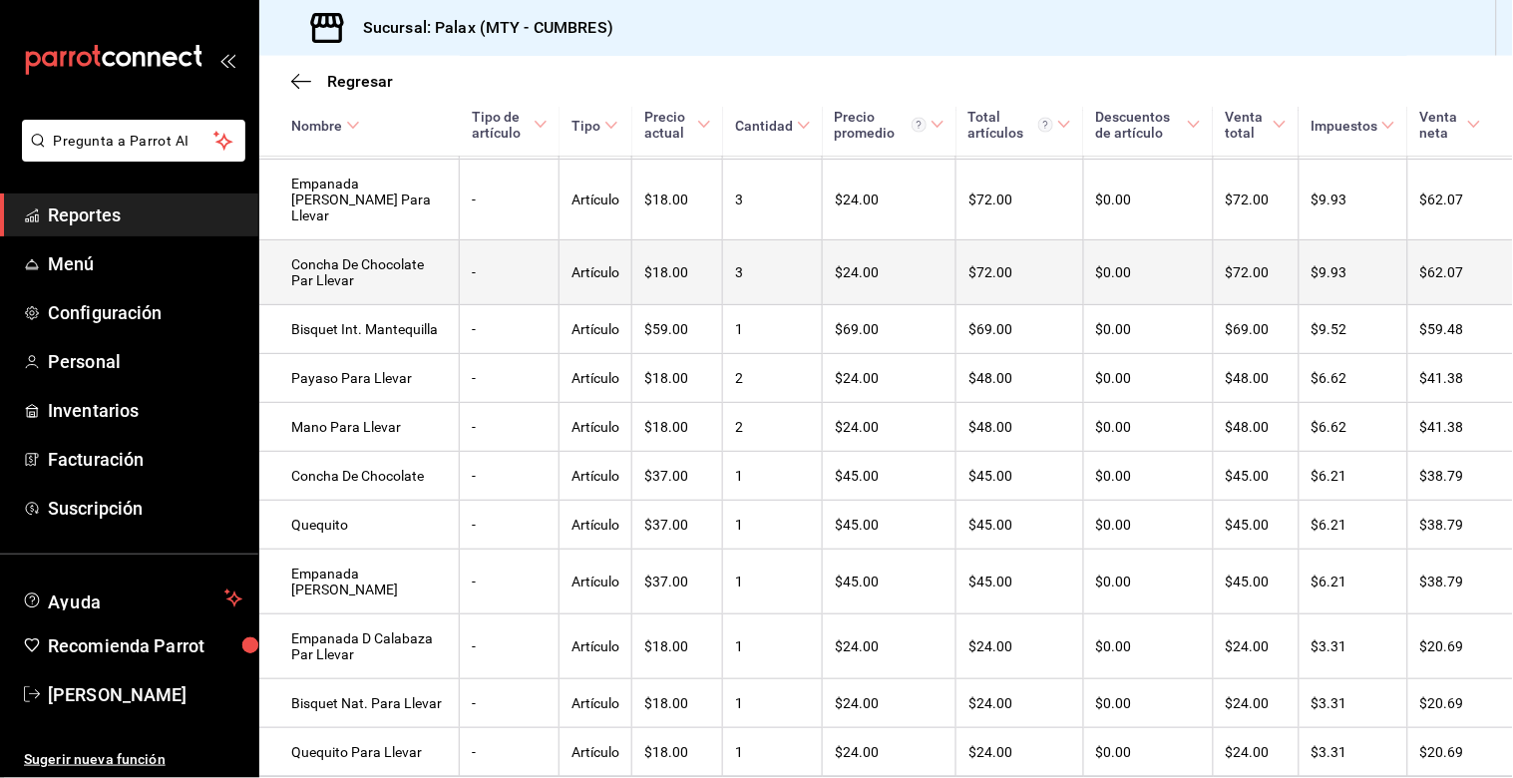
drag, startPoint x: 457, startPoint y: 370, endPoint x: 447, endPoint y: 295, distance: 75.5
click at [457, 364] on tbody "Concha De Vainilla Para Llevar - Artículo $24.00 12 $24.00 $288.00 $0.00 $288.0…" at bounding box center [886, 258] width 1254 height 1040
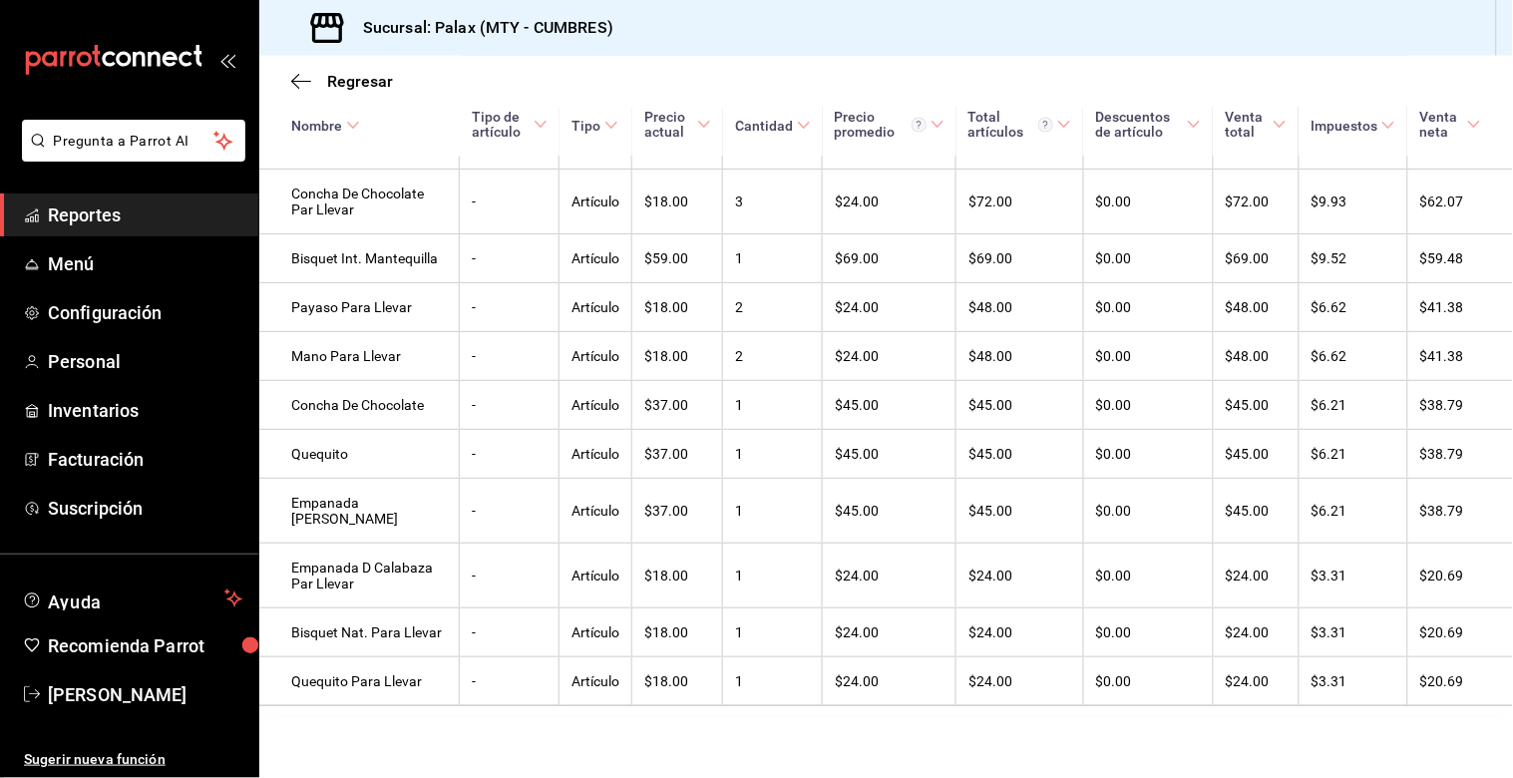
click at [110, 214] on span "Reportes" at bounding box center [145, 215] width 195 height 27
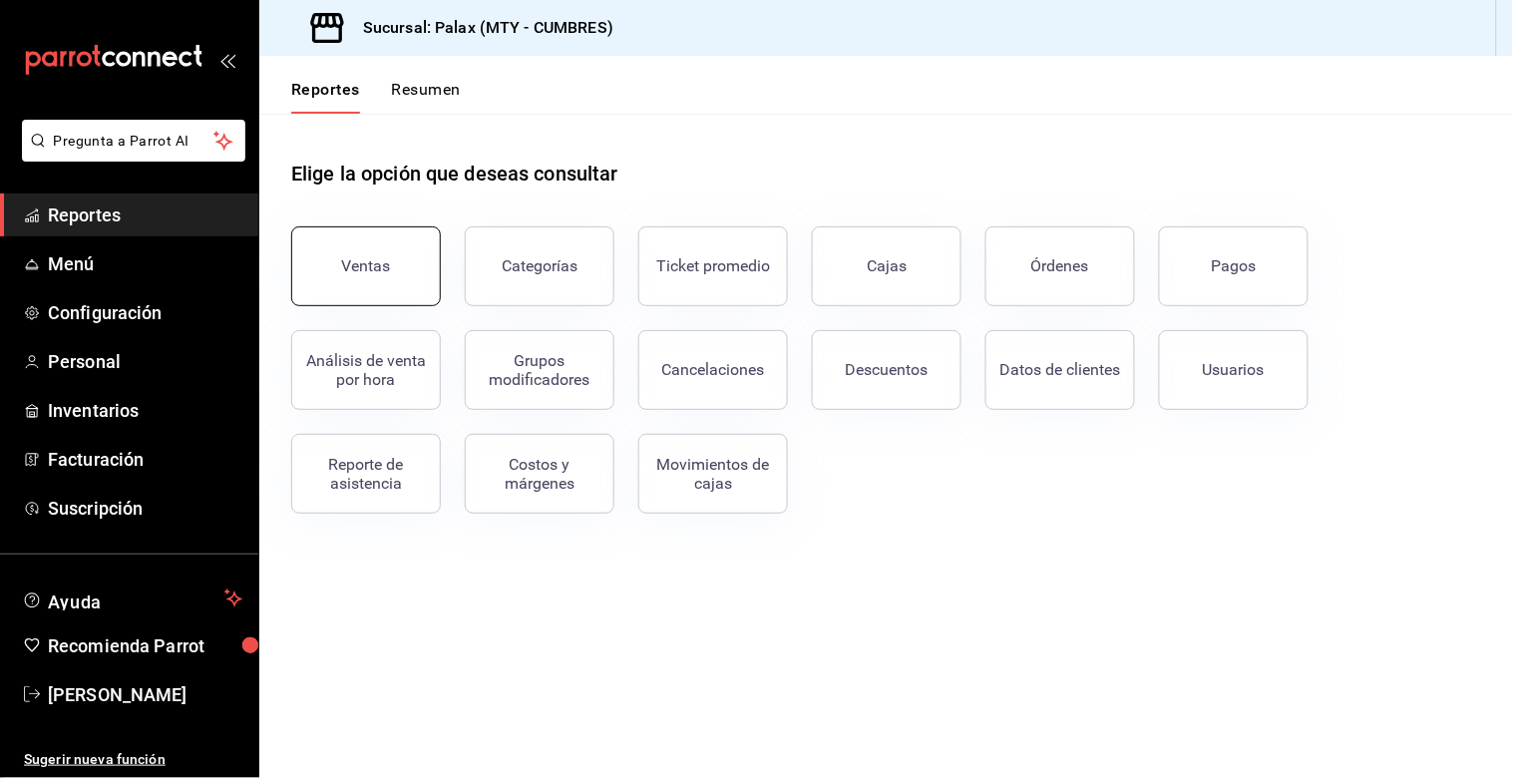
click at [355, 262] on div "Ventas" at bounding box center [366, 265] width 49 height 19
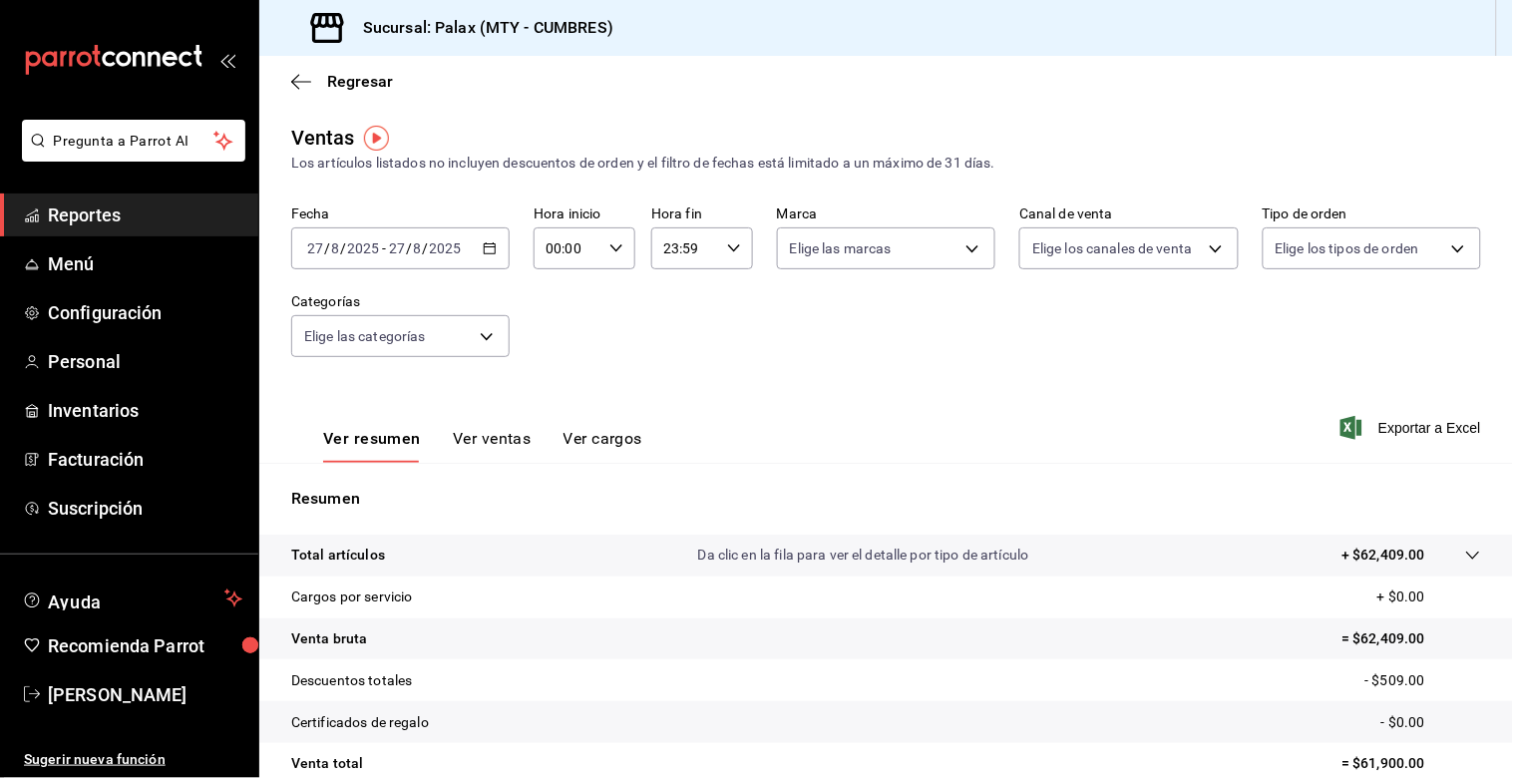
click at [610, 253] on icon "button" at bounding box center [617, 248] width 14 height 14
click at [541, 336] on button "15" at bounding box center [556, 354] width 42 height 40
type input "15:00"
click at [444, 315] on div at bounding box center [756, 389] width 1513 height 778
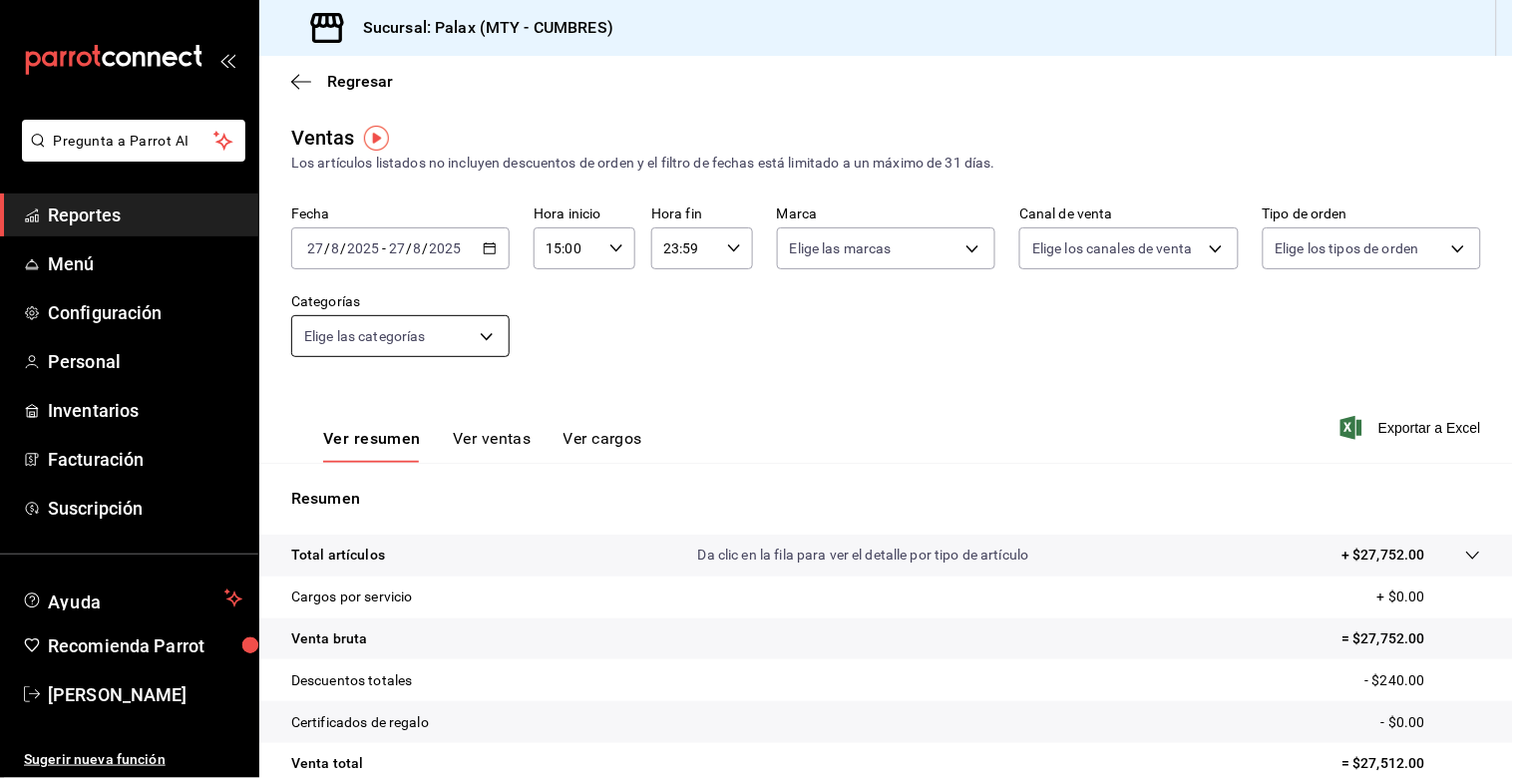
click at [437, 344] on body "Pregunta a Parrot AI Reportes Menú Configuración Personal Inventarios Facturaci…" at bounding box center [756, 389] width 1513 height 778
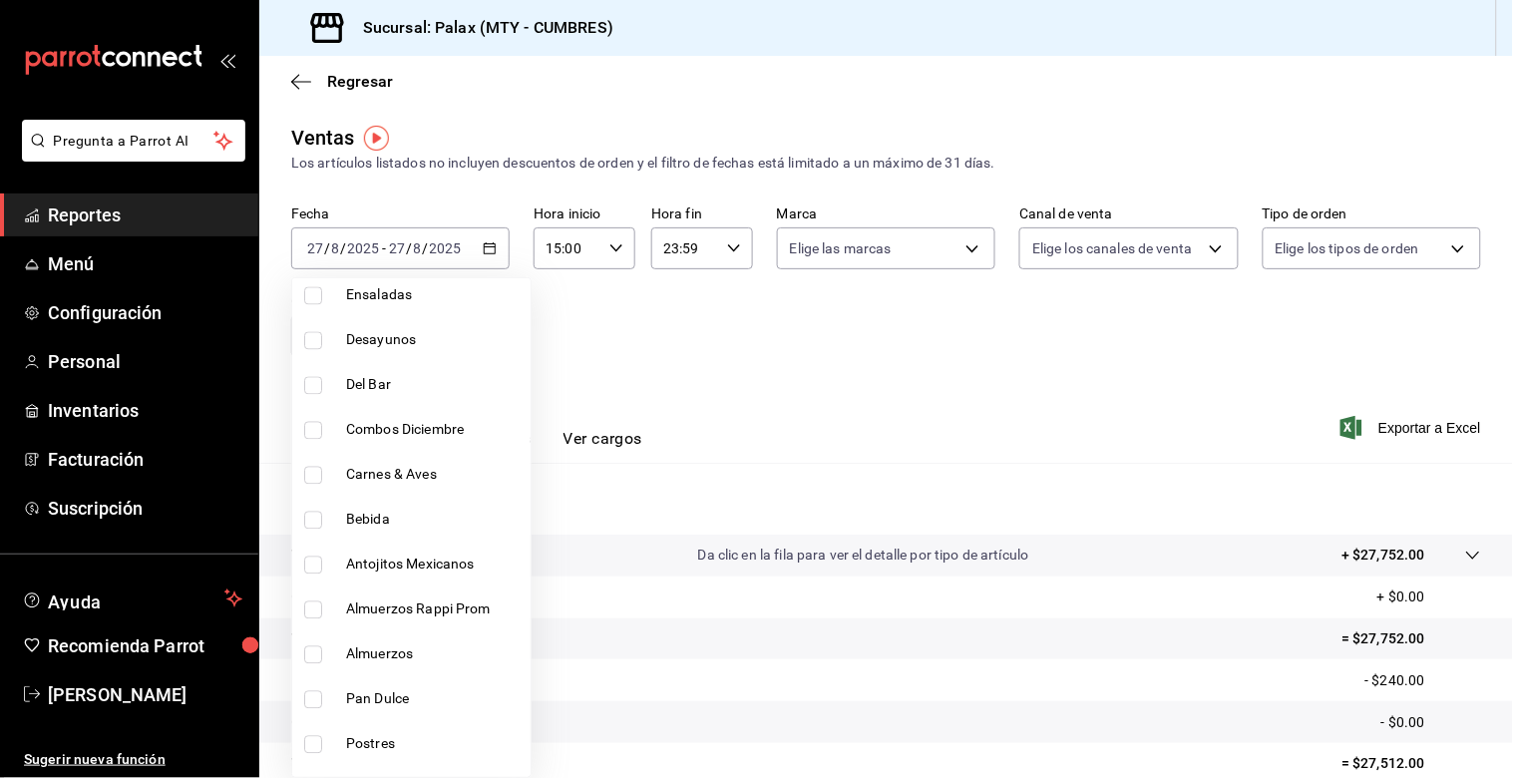
scroll to position [1108, 0]
click at [313, 384] on input "checkbox" at bounding box center [313, 385] width 18 height 18
checkbox input "true"
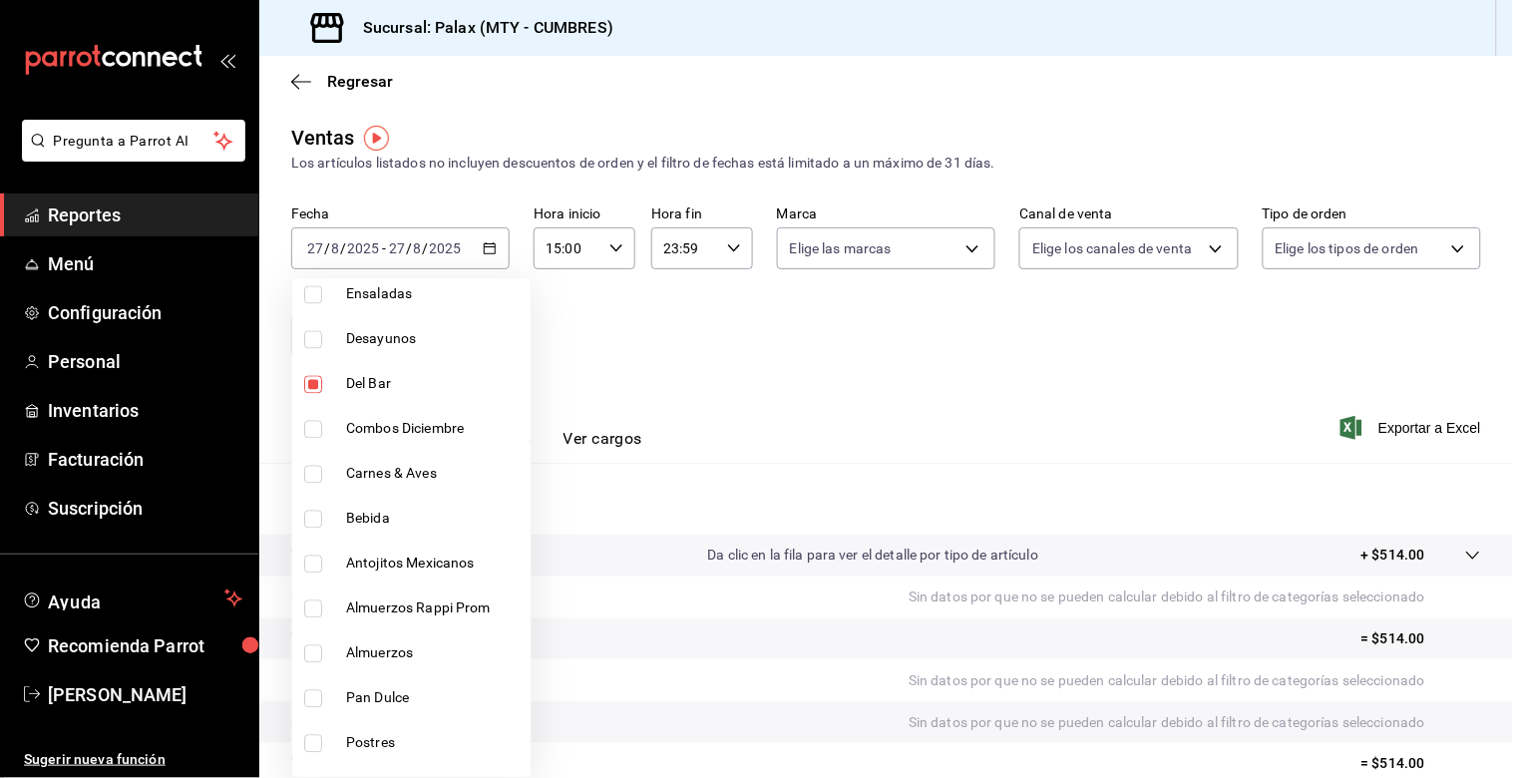
click at [295, 497] on li "Bebida" at bounding box center [411, 519] width 238 height 45
type input "5041f980-30f3-428d-be8c-286edc227efb,41ed9666-a182-4a37-8e0e-cc37feaa0168"
checkbox input "true"
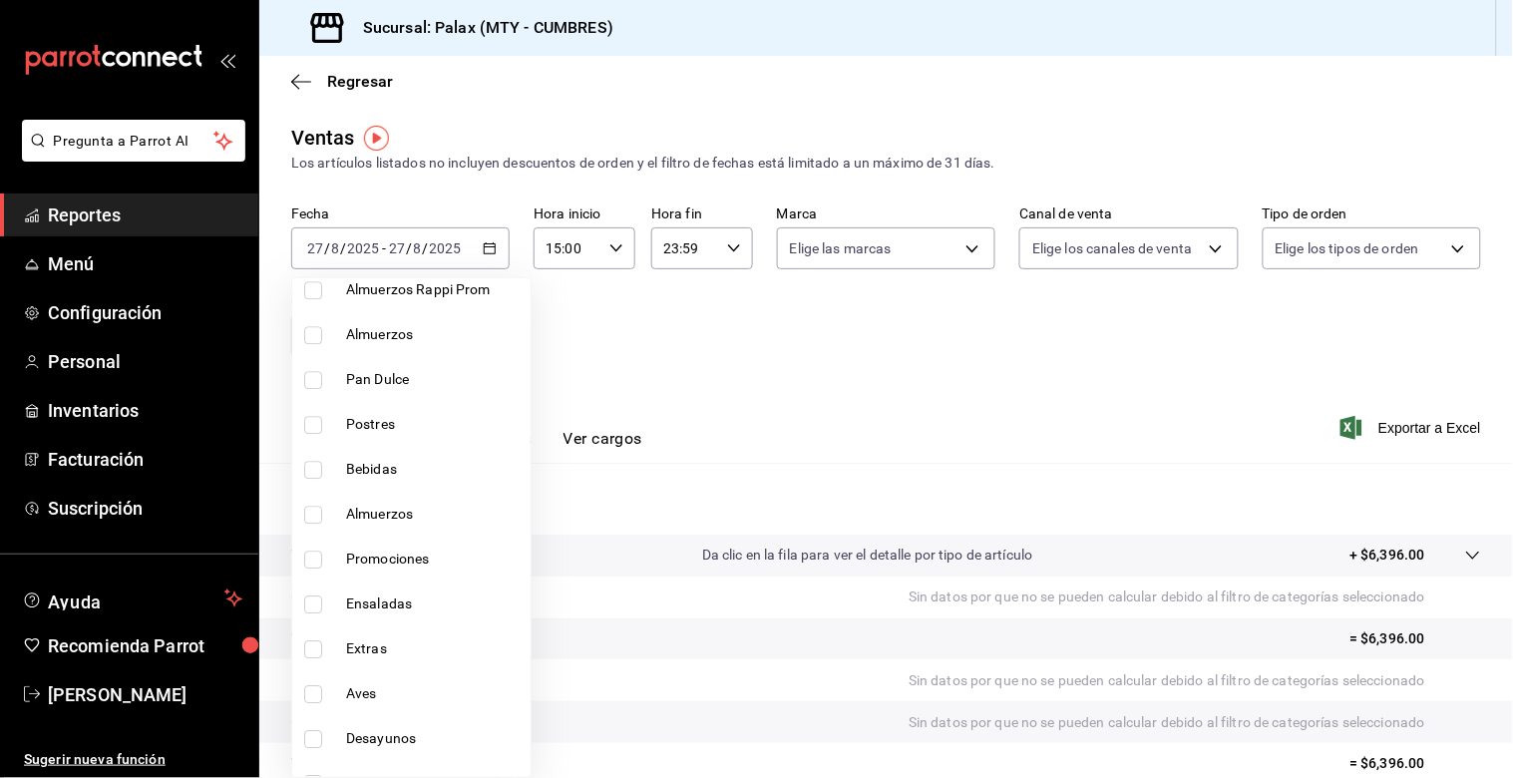
scroll to position [1543, 0]
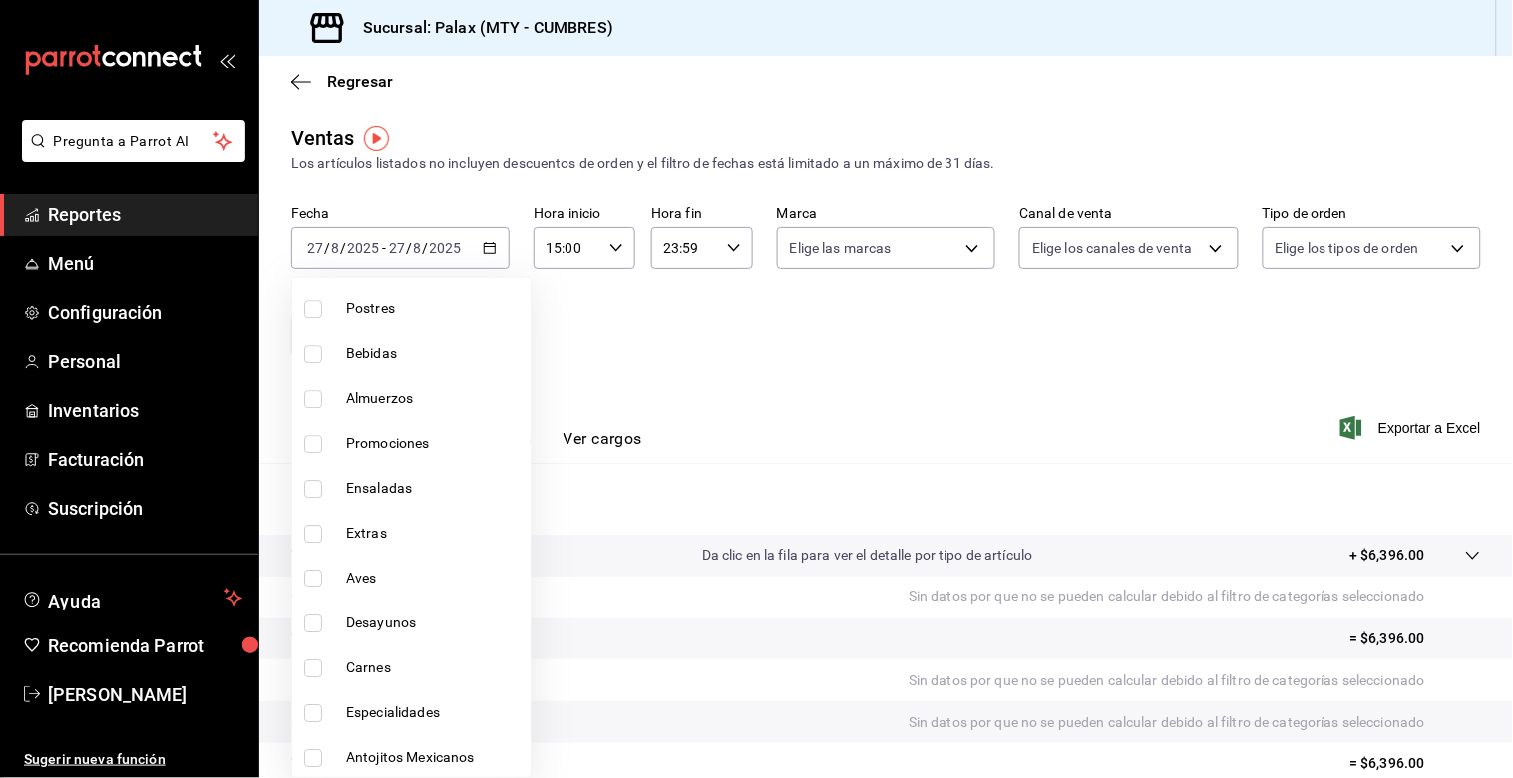
click at [314, 360] on li "Bebidas" at bounding box center [411, 353] width 238 height 45
type input "5041f980-30f3-428d-be8c-286edc227efb,41ed9666-a182-4a37-8e0e-cc37feaa0168,0d339…"
checkbox input "true"
click at [725, 312] on div at bounding box center [756, 389] width 1513 height 778
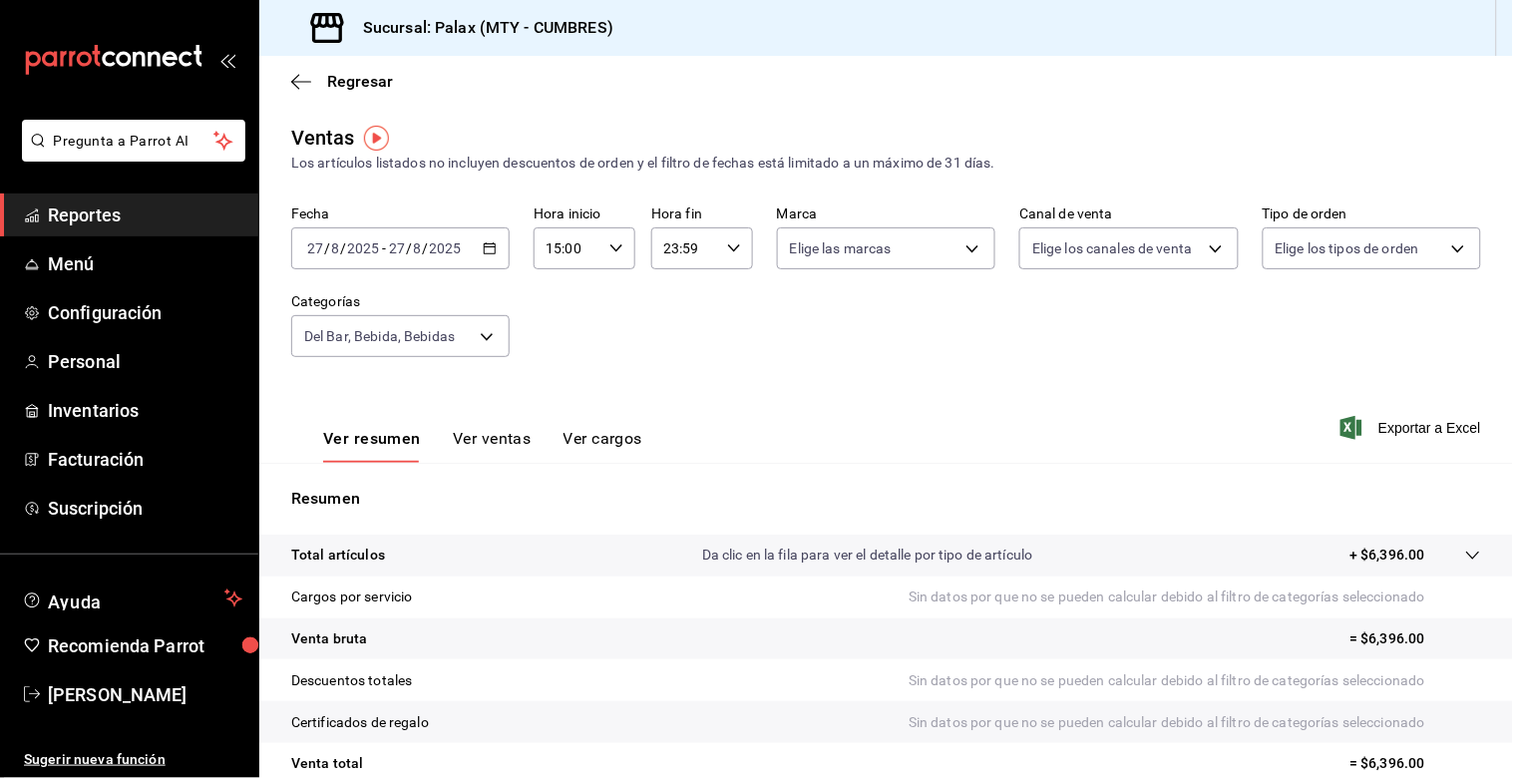
click at [479, 435] on button "Ver ventas" at bounding box center [492, 446] width 79 height 34
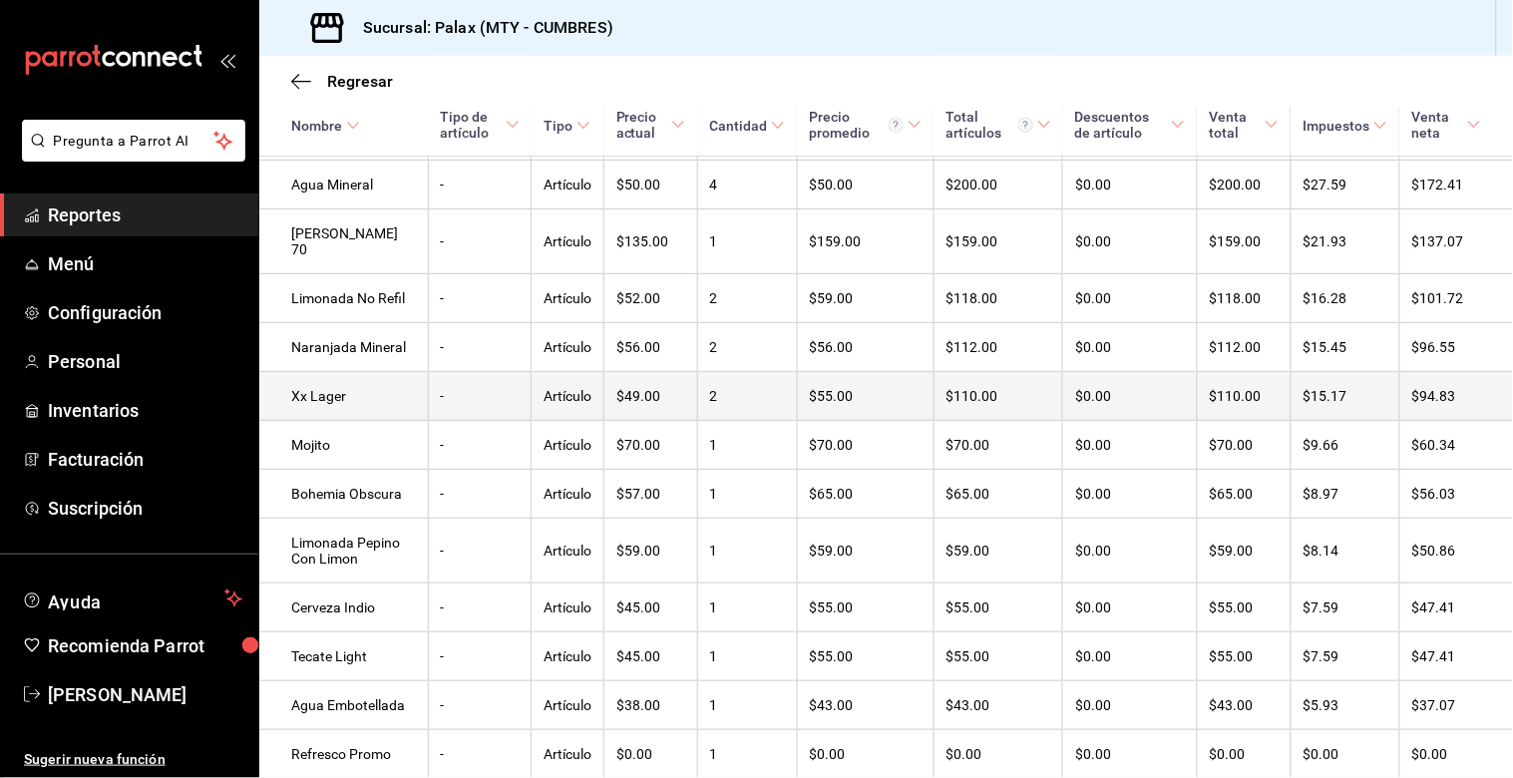
scroll to position [376, 0]
